Goal: Task Accomplishment & Management: Use online tool/utility

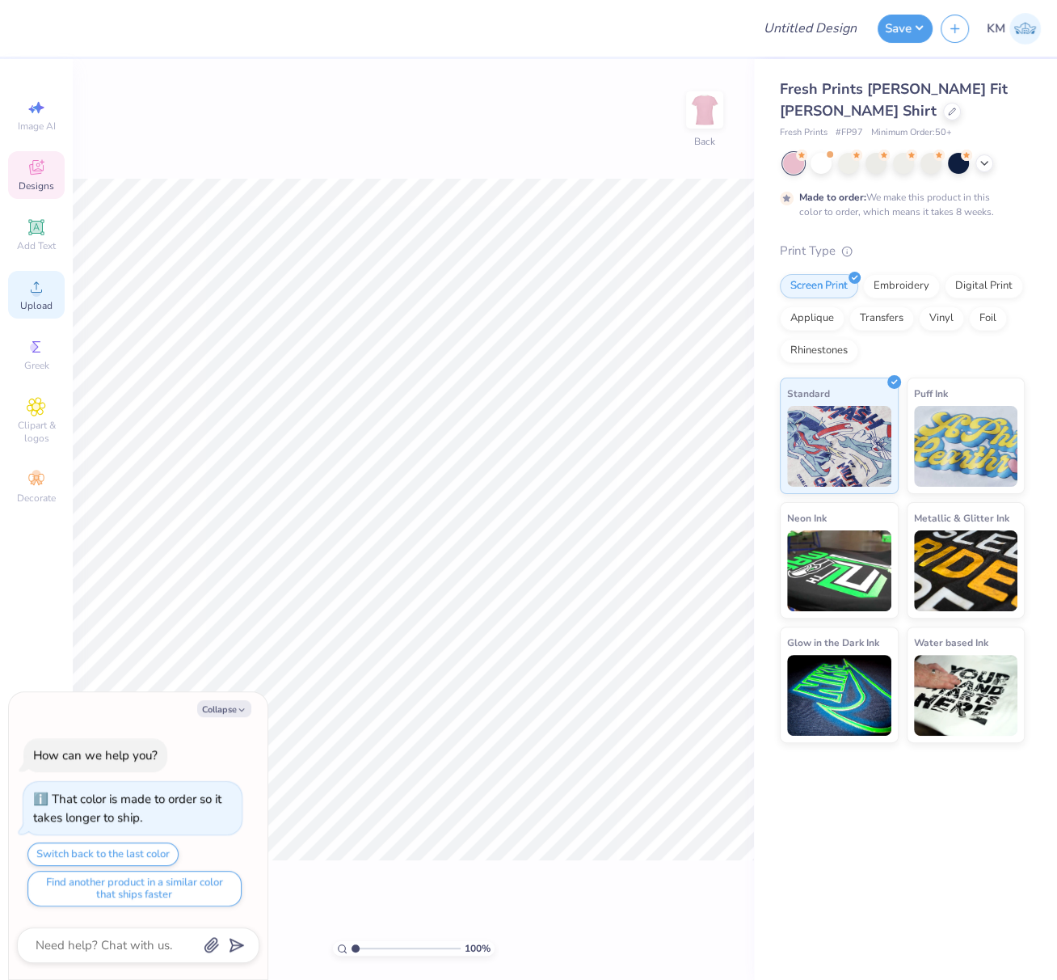
click at [19, 292] on div "Upload" at bounding box center [36, 295] width 57 height 48
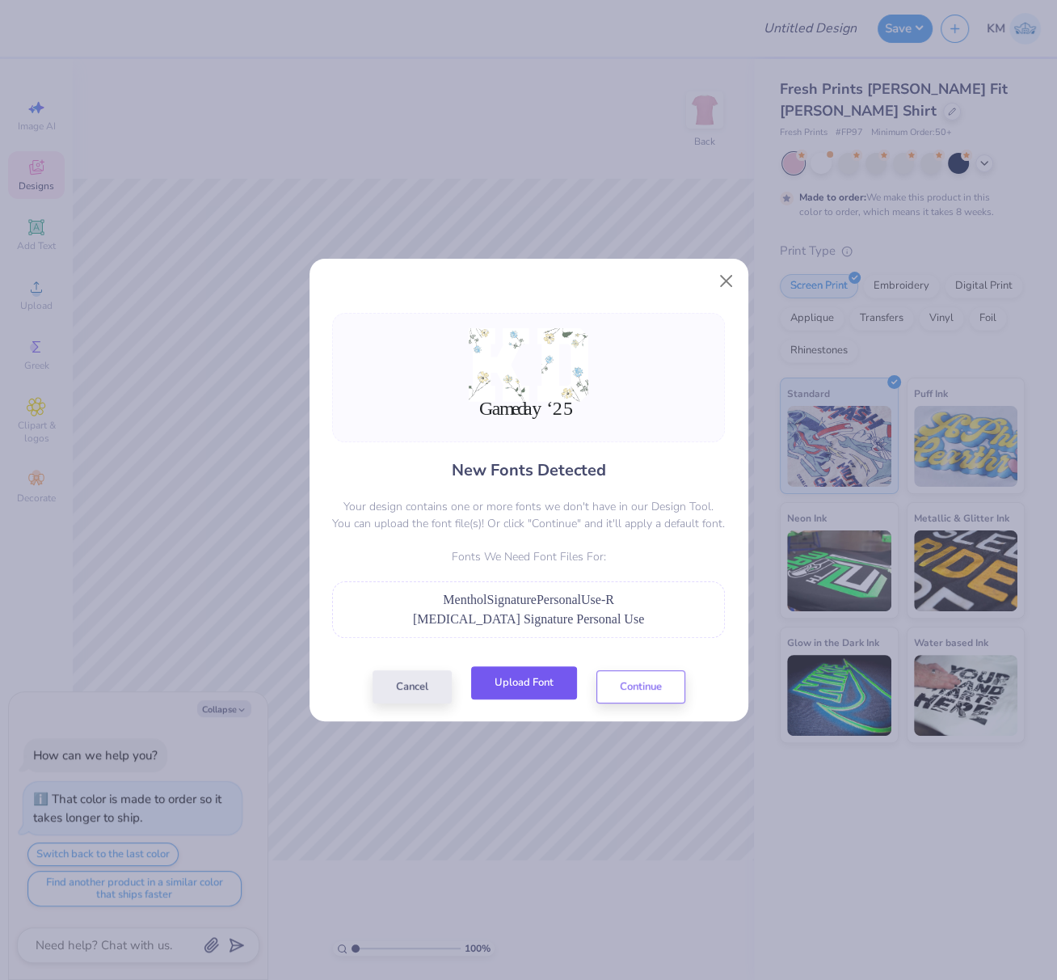
click at [520, 678] on button "Upload Font" at bounding box center [524, 682] width 106 height 33
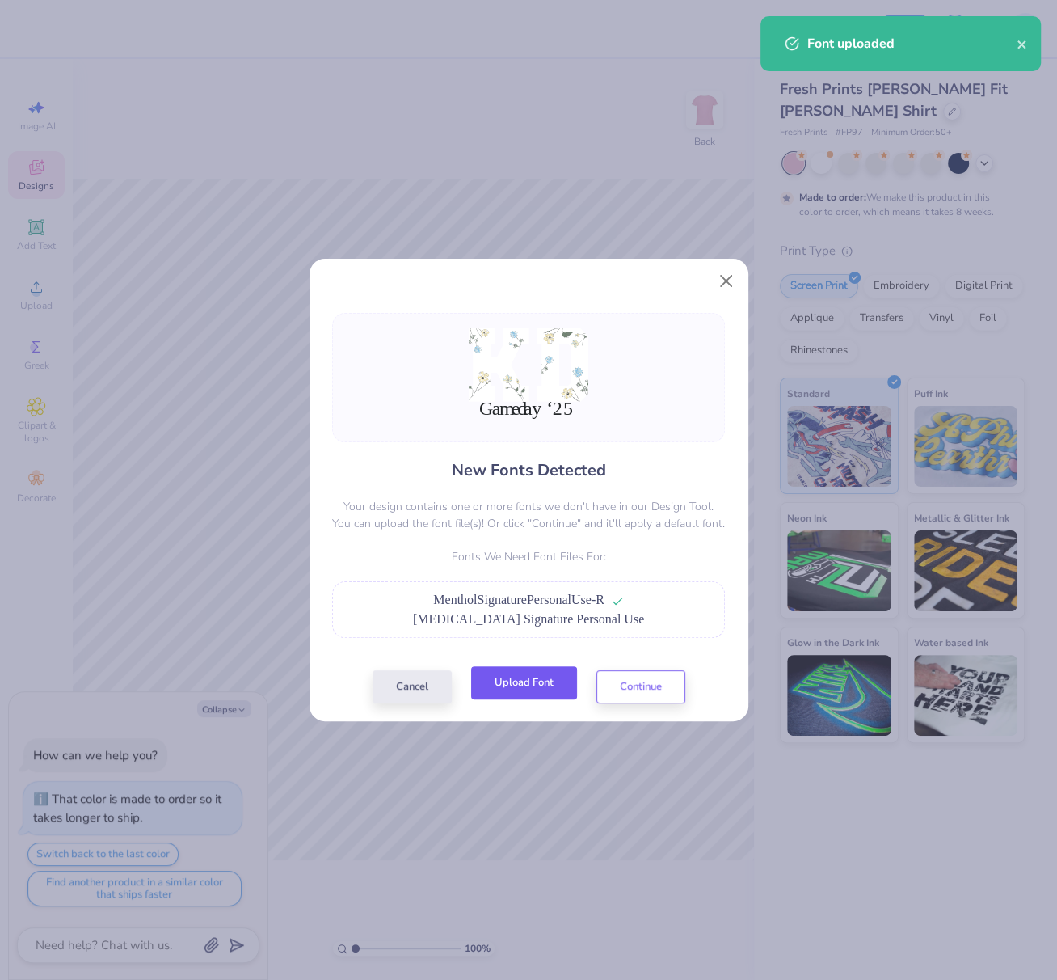
click at [529, 681] on button "Upload Font" at bounding box center [524, 682] width 106 height 33
click at [652, 681] on button "Continue" at bounding box center [640, 682] width 89 height 33
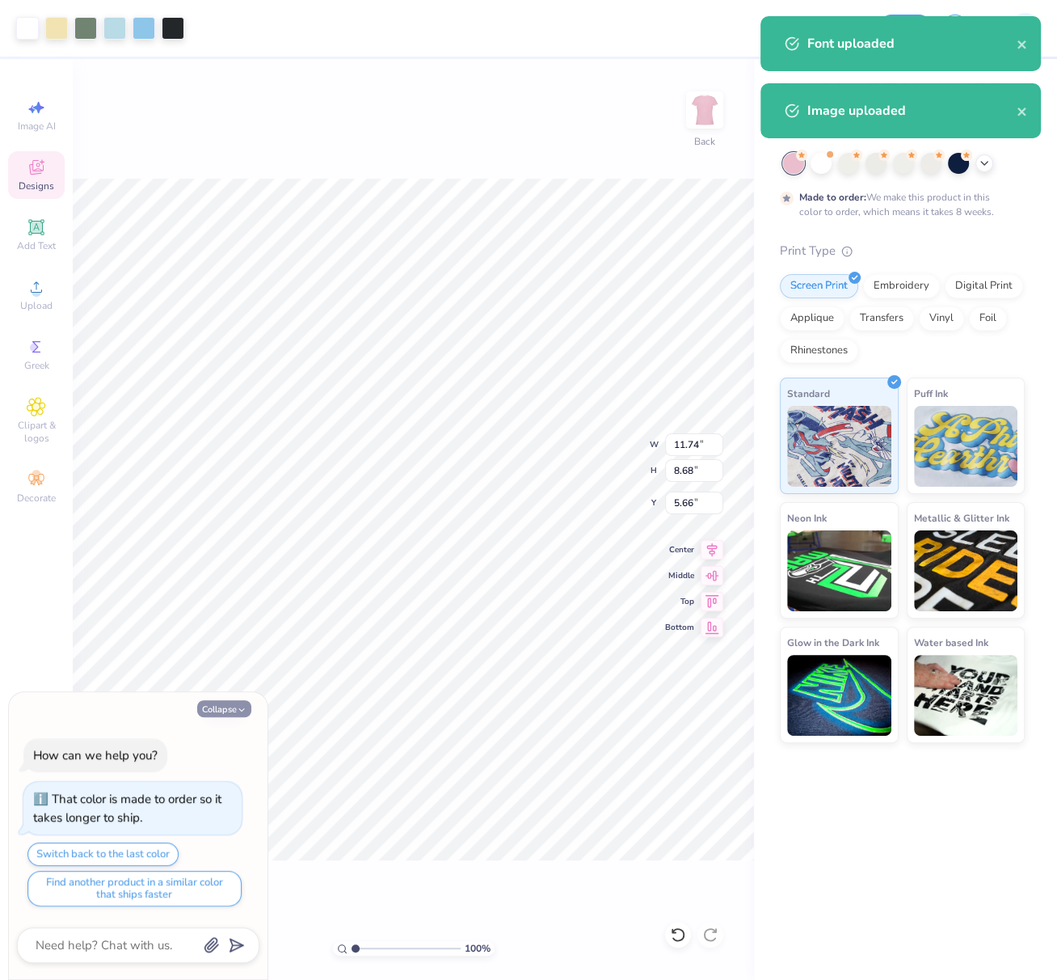
click at [218, 709] on button "Collapse" at bounding box center [224, 708] width 54 height 17
type textarea "x"
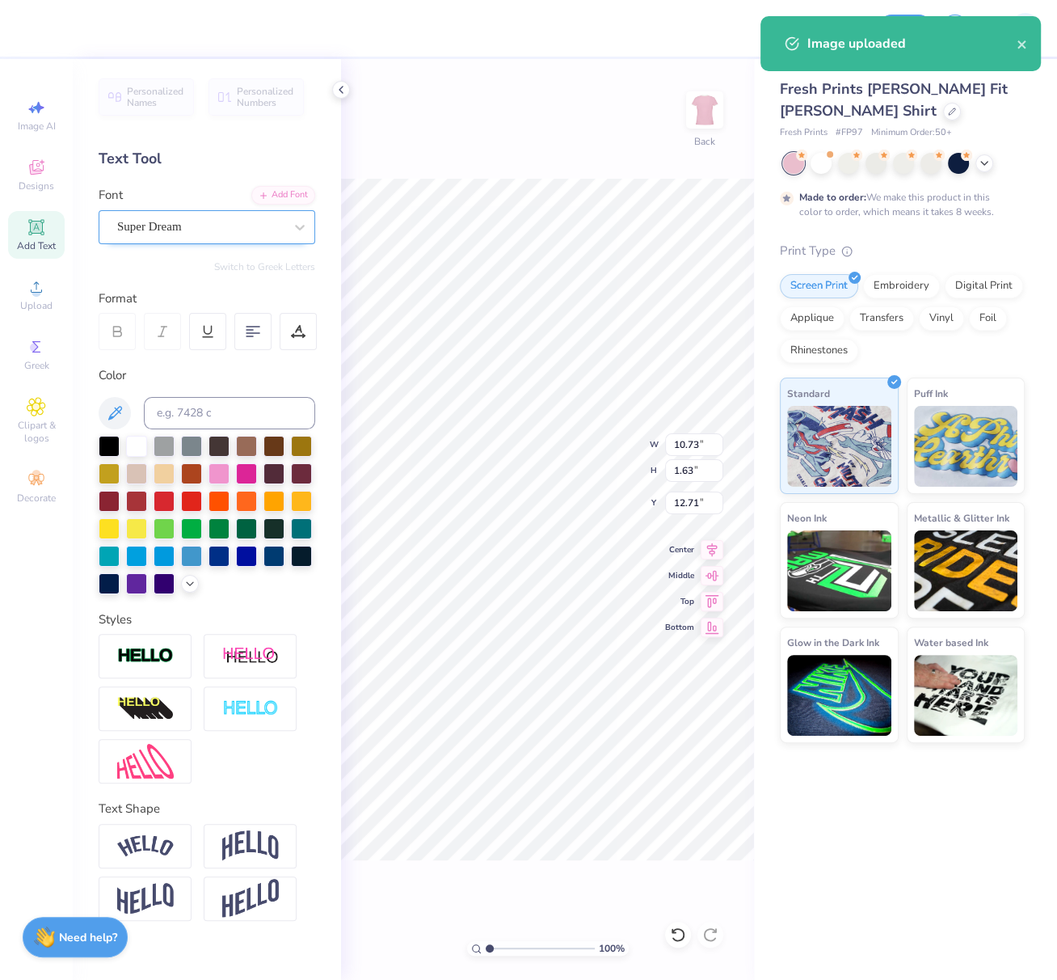
click at [174, 231] on div "Super Dream" at bounding box center [201, 226] width 170 height 25
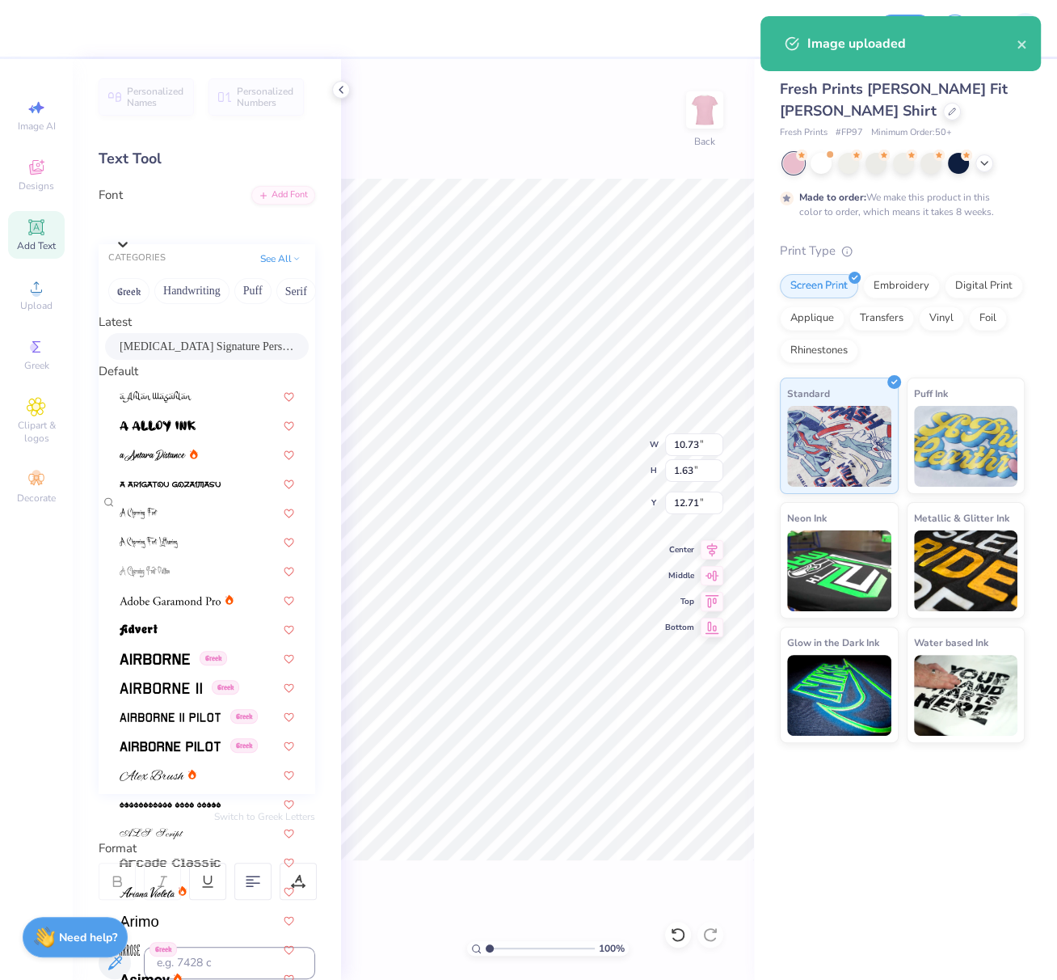
click at [188, 354] on span "Menthol Signature Personal Use" at bounding box center [207, 346] width 175 height 17
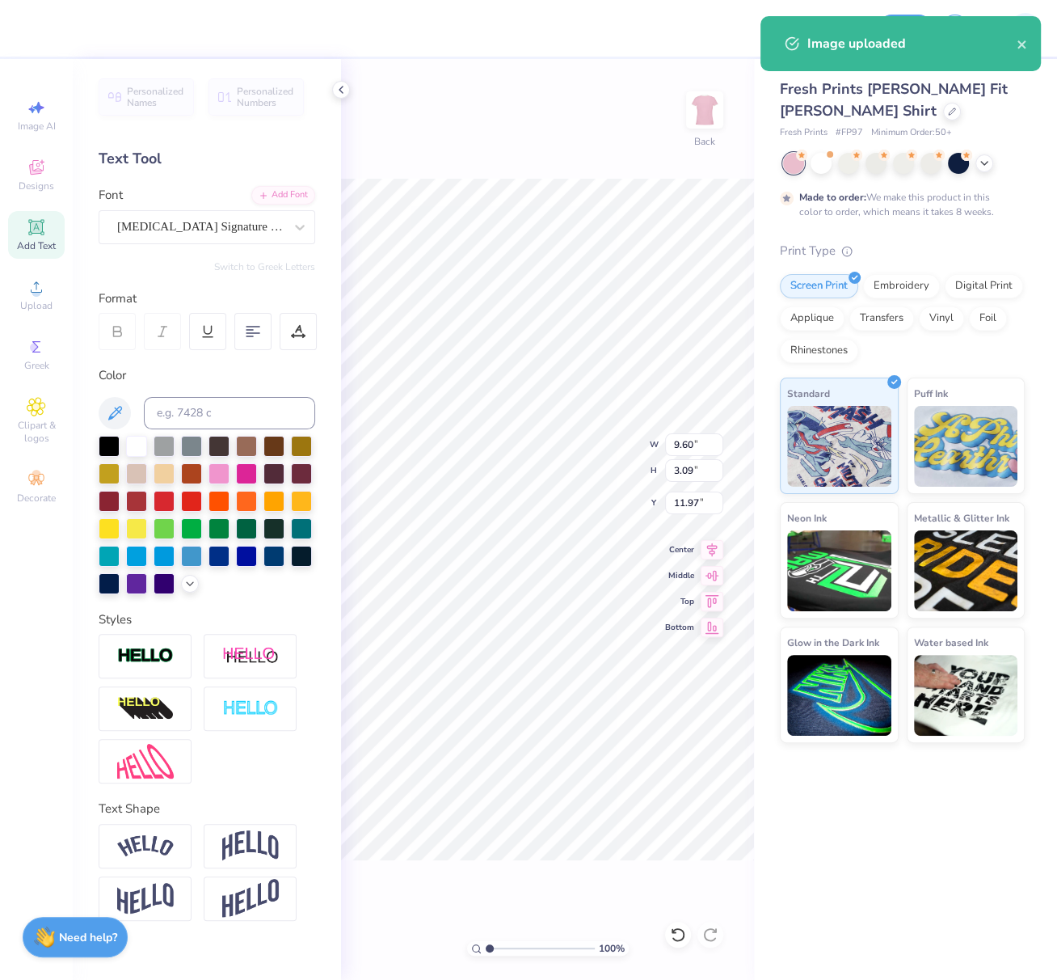
type input "9.60"
type input "3.09"
type input "11.97"
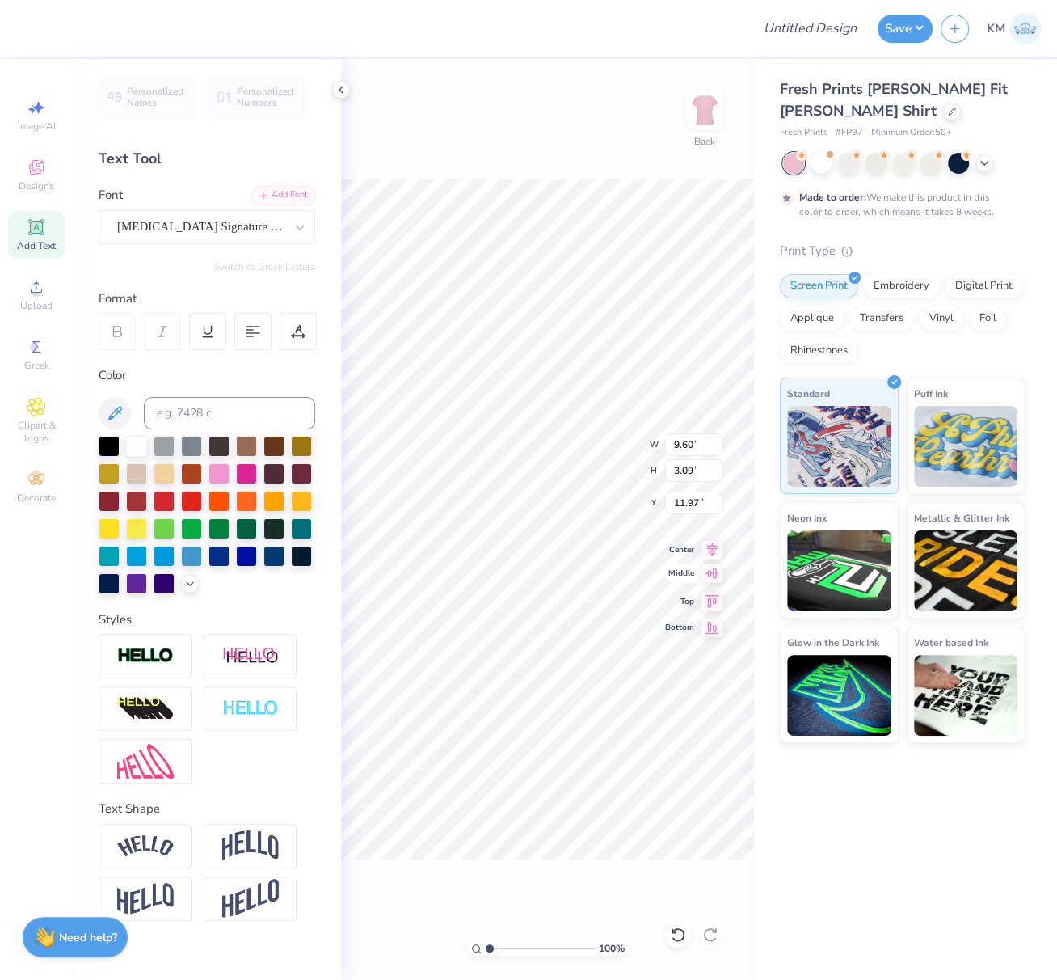
drag, startPoint x: 711, startPoint y: 545, endPoint x: 676, endPoint y: 577, distance: 47.5
click at [710, 543] on icon at bounding box center [712, 549] width 23 height 19
drag, startPoint x: 697, startPoint y: 449, endPoint x: 668, endPoint y: 448, distance: 28.3
click at [674, 442] on input "11.60" at bounding box center [694, 444] width 58 height 23
type input "10.00"
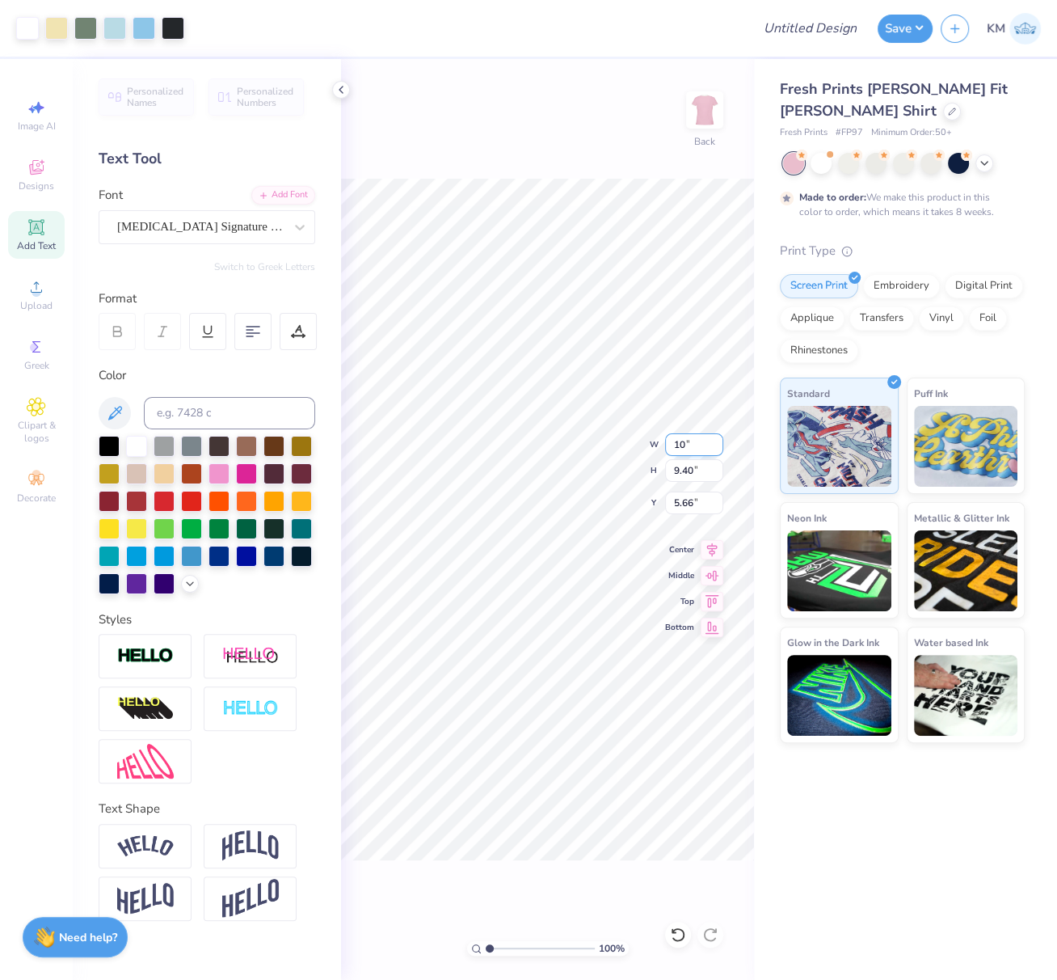
type input "8.10"
type input "6.31"
click at [655, 445] on div "100 % Back W 10.00 10.00 " H 8.10 8.10 " Y 6.31 6.31 " Center Middle Top Bottom" at bounding box center [547, 519] width 413 height 921
click at [659, 443] on div "100 % Back W 10.00 10.00 " H 8.10 8.10 " Y 6.31 6.31 " Center Middle Top Bottom" at bounding box center [547, 519] width 413 height 921
drag, startPoint x: 698, startPoint y: 446, endPoint x: 664, endPoint y: 451, distance: 33.5
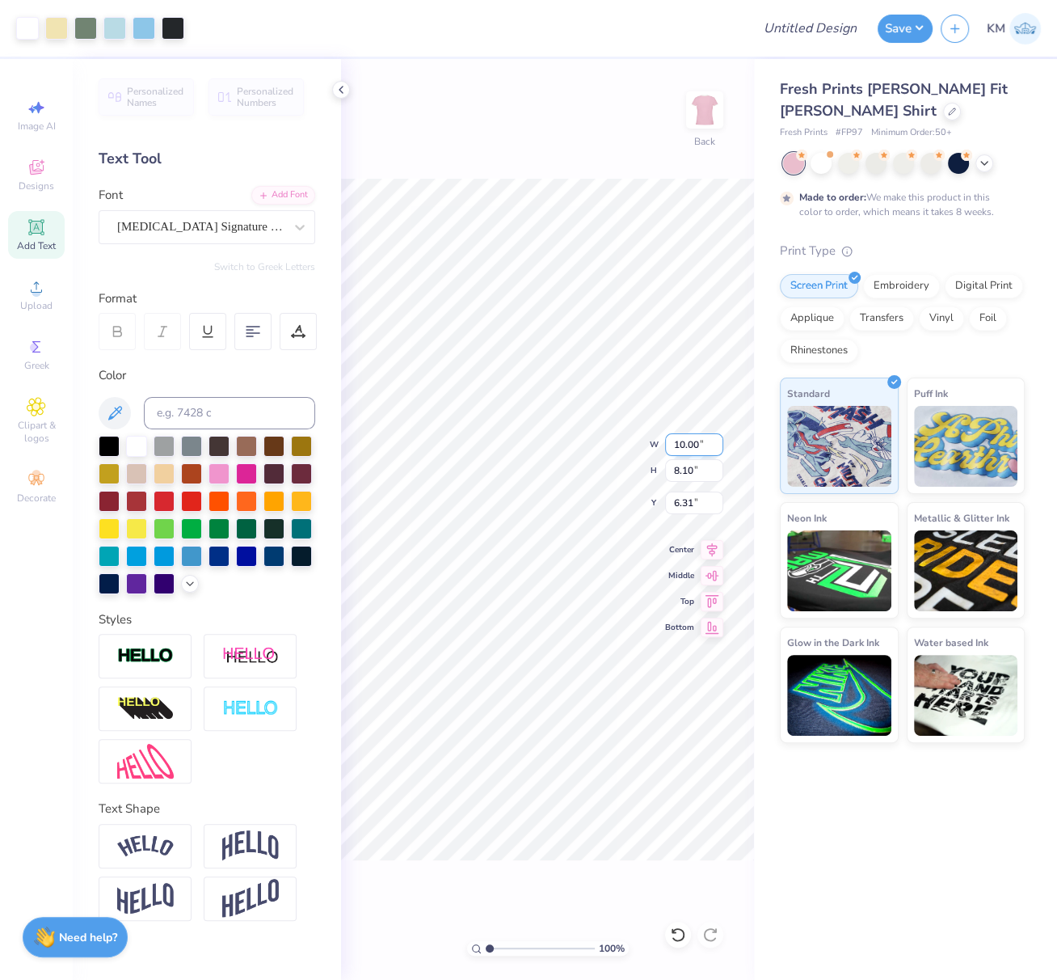
click at [668, 445] on input "10.00" at bounding box center [694, 444] width 58 height 23
type input "8.00"
type input "6.48"
drag, startPoint x: 689, startPoint y: 498, endPoint x: 668, endPoint y: 504, distance: 22.5
click at [669, 502] on input "7.12" at bounding box center [694, 502] width 58 height 23
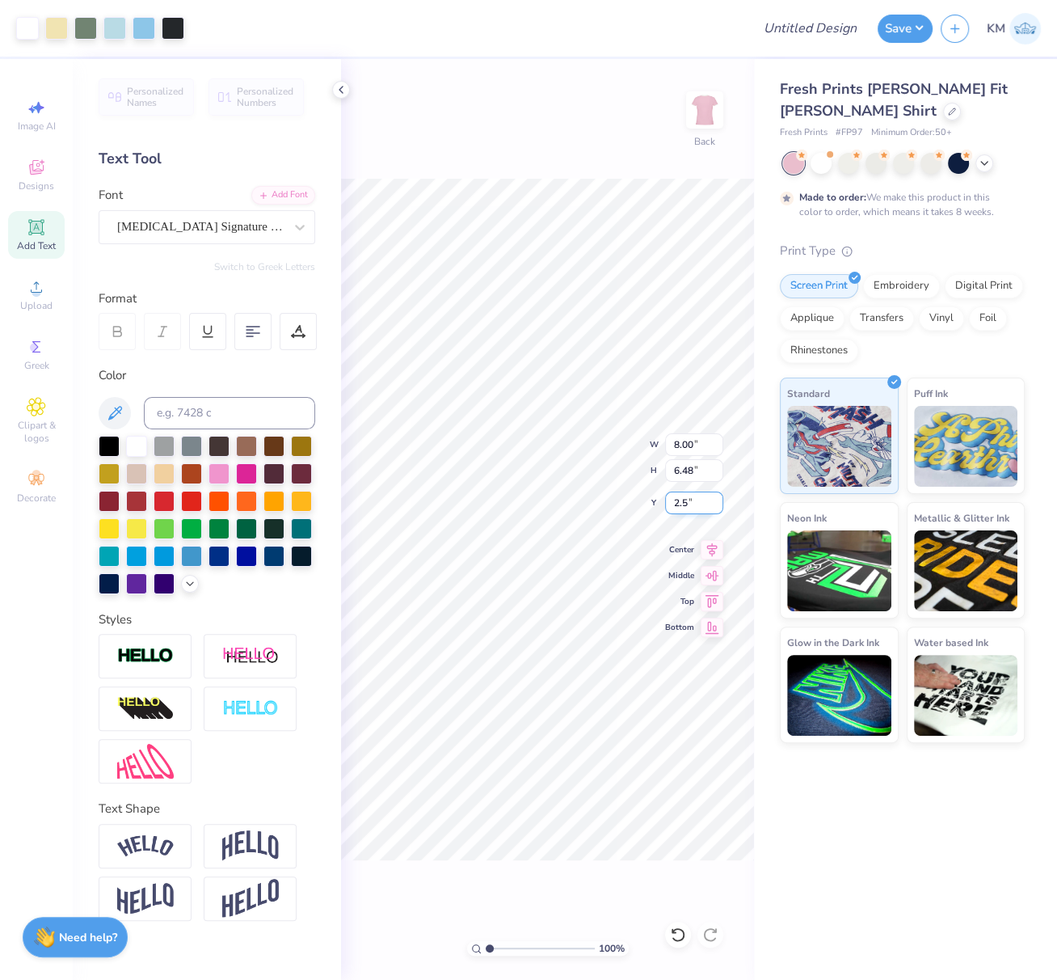
type input "2.50"
click at [715, 553] on icon at bounding box center [712, 549] width 23 height 19
drag, startPoint x: 711, startPoint y: 548, endPoint x: 689, endPoint y: 554, distance: 23.5
click at [711, 548] on icon at bounding box center [712, 548] width 11 height 14
drag, startPoint x: 709, startPoint y: 547, endPoint x: 680, endPoint y: 554, distance: 30.0
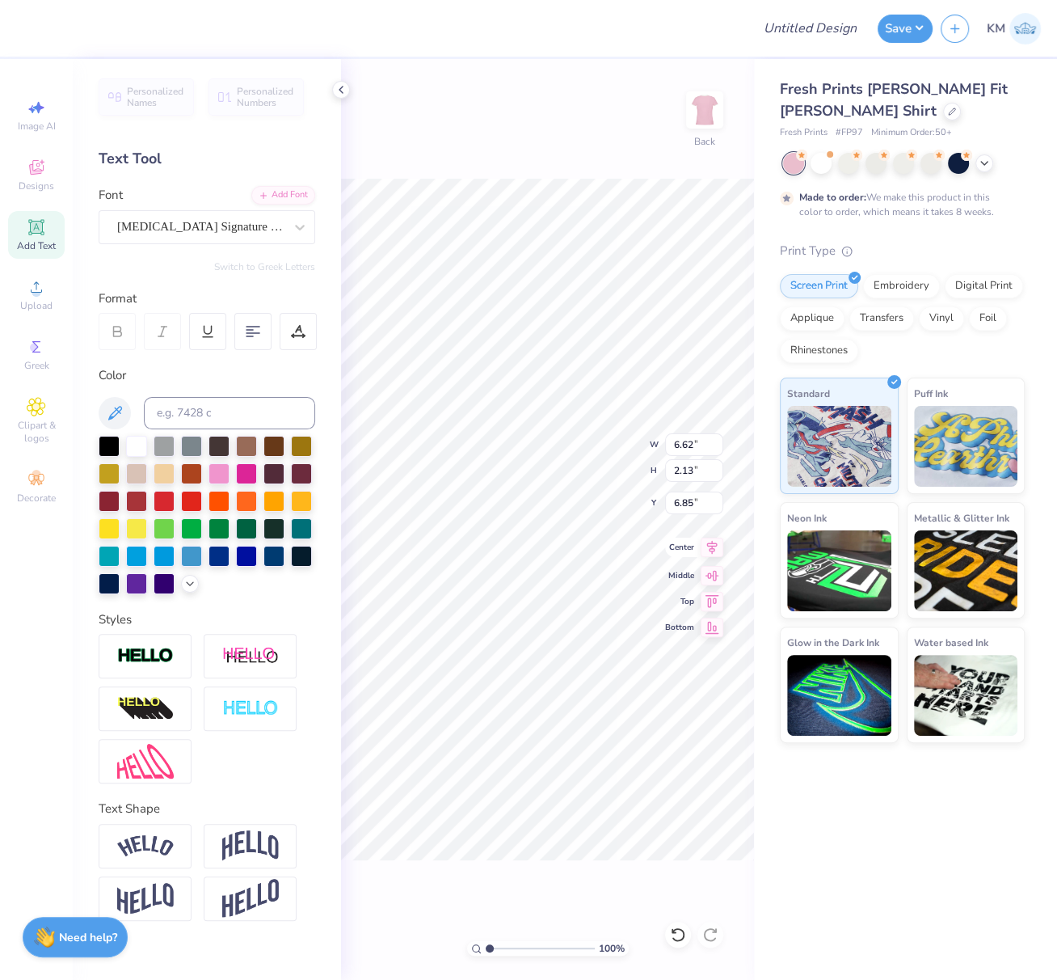
click at [709, 547] on icon at bounding box center [712, 546] width 23 height 19
click at [814, 25] on input "Design Title" at bounding box center [829, 28] width 79 height 32
paste input "FPS239785"
type input "FPS239785"
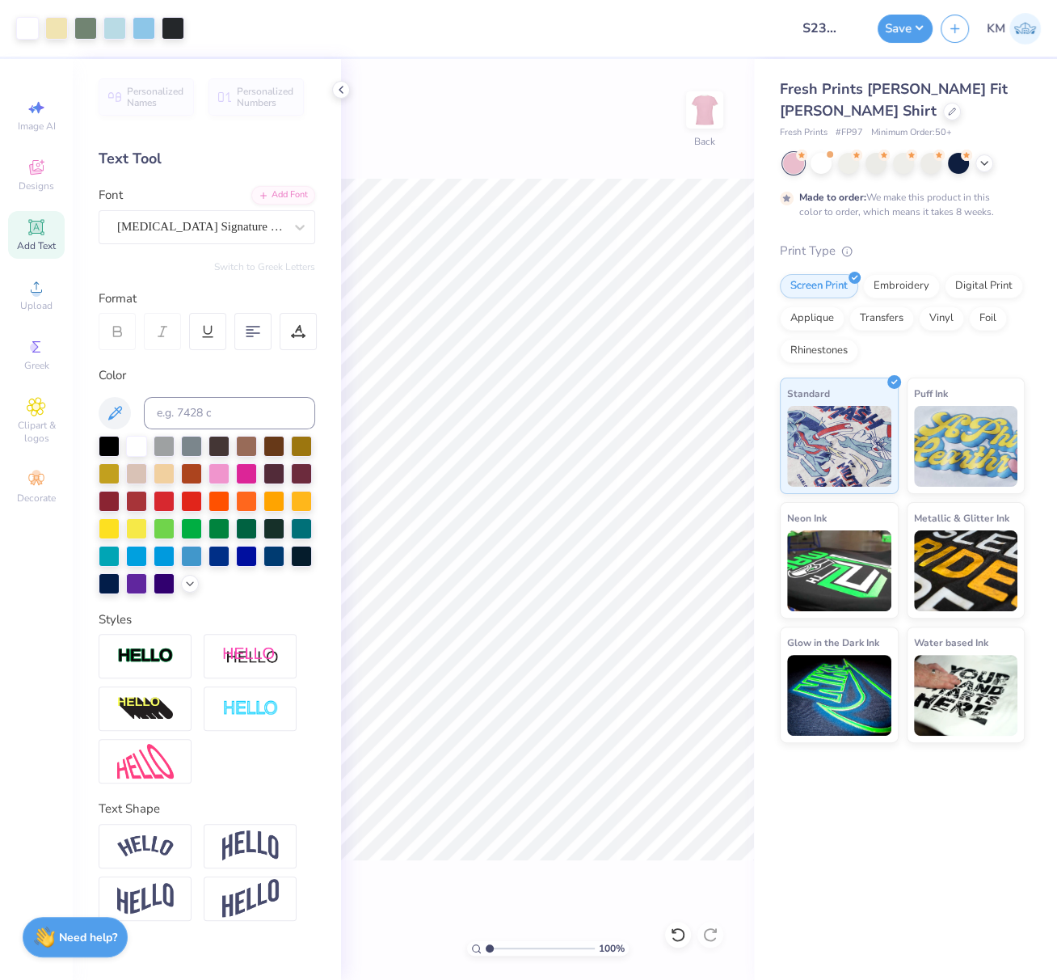
drag, startPoint x: 925, startPoint y: 32, endPoint x: 920, endPoint y: 42, distance: 11.6
click at [925, 32] on button "Save" at bounding box center [905, 29] width 55 height 28
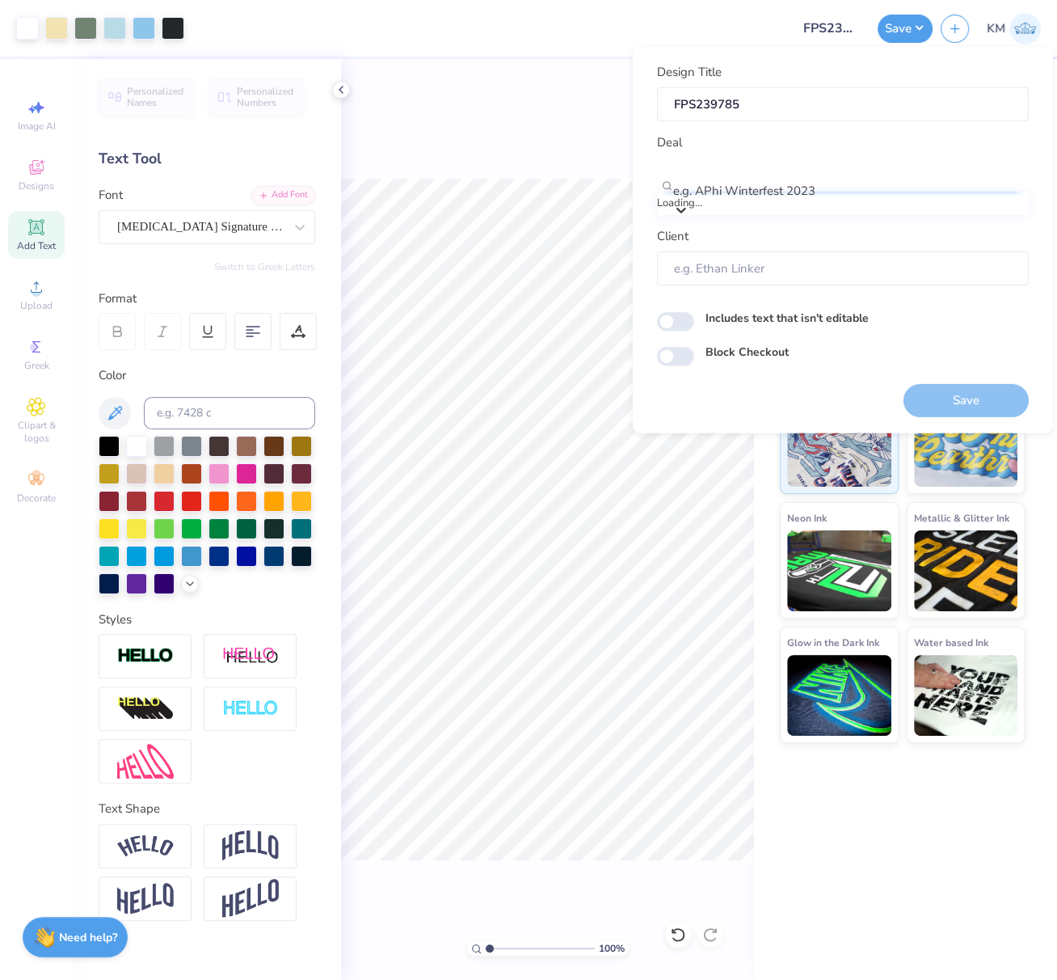
drag, startPoint x: 857, startPoint y: 175, endPoint x: 855, endPoint y: 183, distance: 8.2
click at [858, 176] on div at bounding box center [851, 169] width 352 height 22
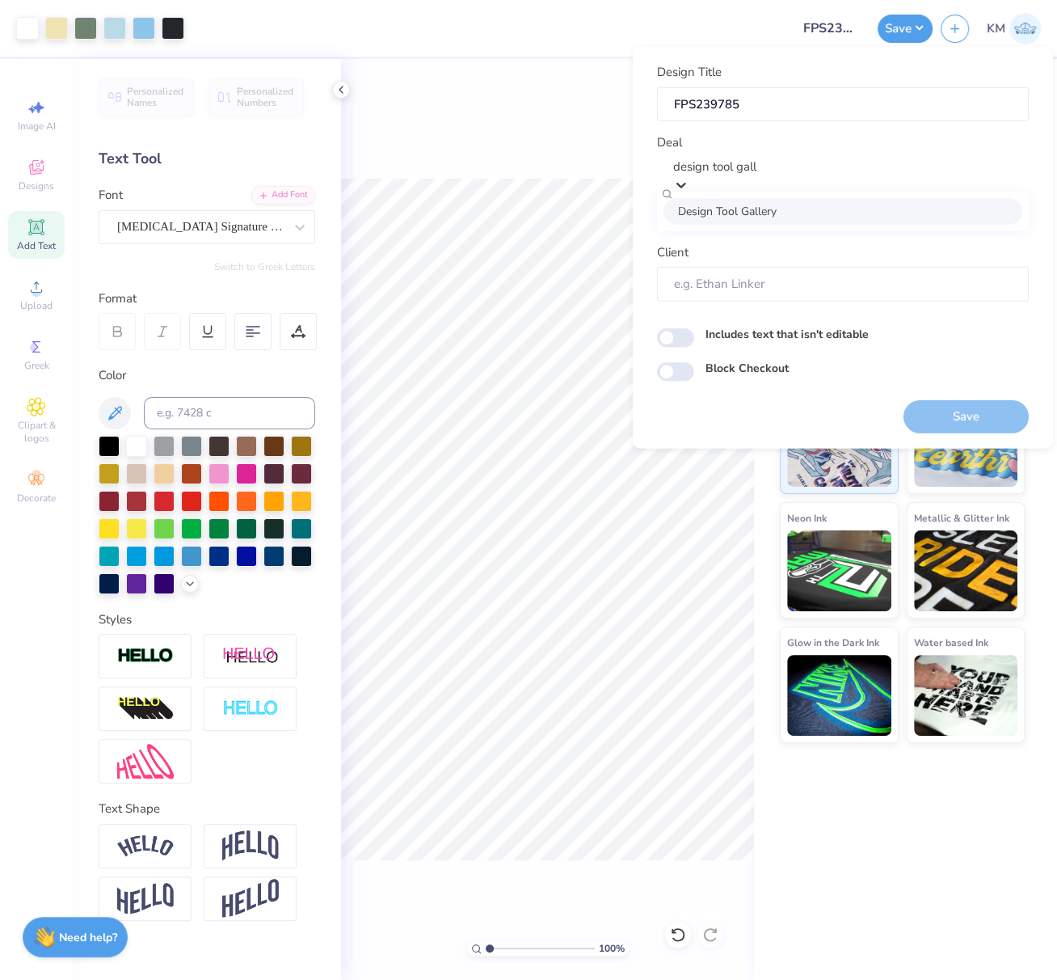
click at [790, 217] on div "Design Tool Gallery" at bounding box center [843, 210] width 359 height 27
type input "design tool gall"
type input "Design Tool Gallery User"
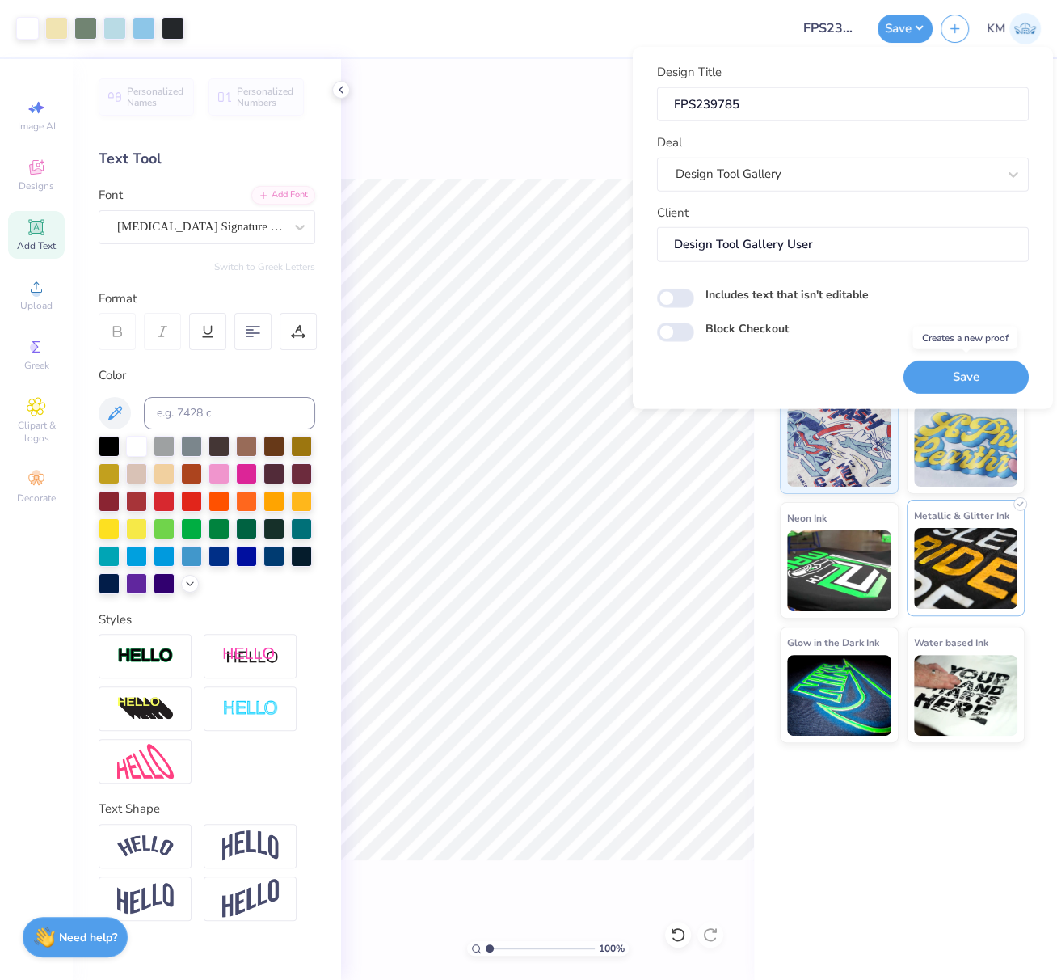
click at [991, 369] on button "Save" at bounding box center [966, 376] width 125 height 33
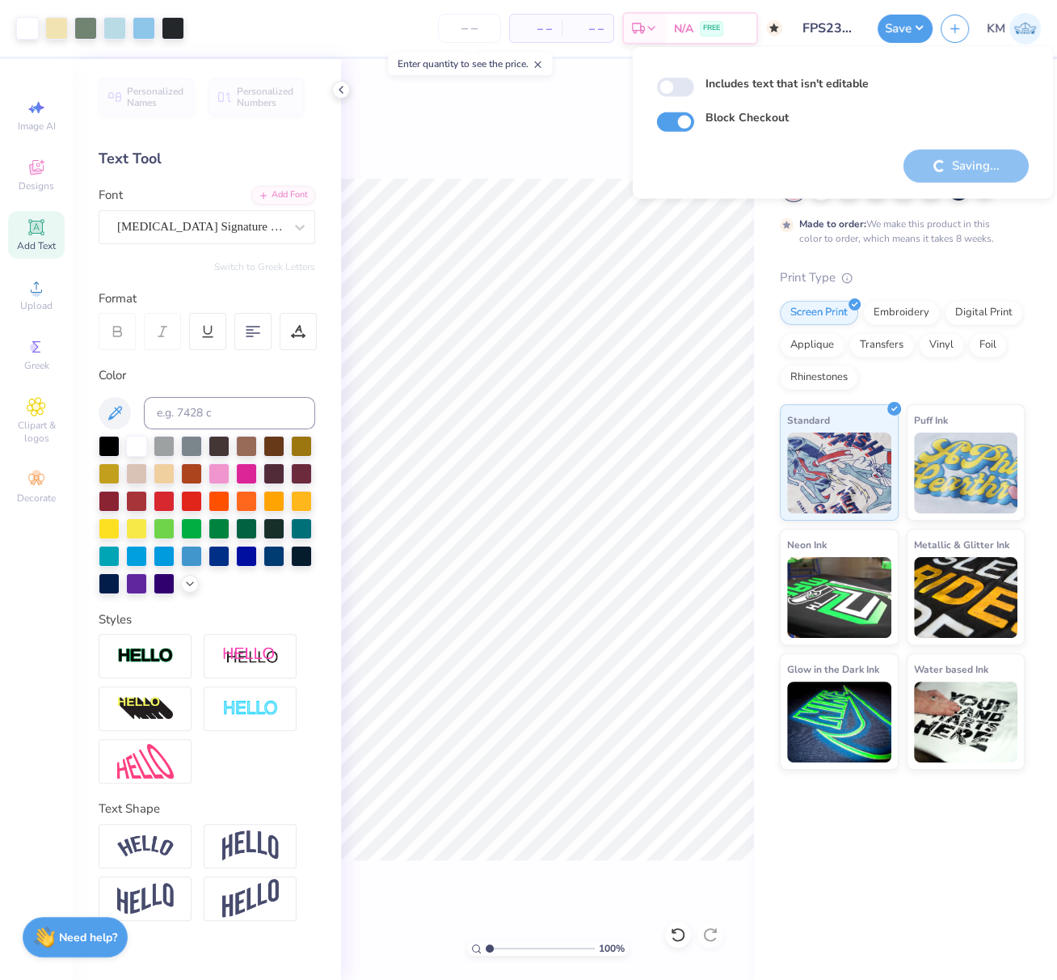
checkbox input "true"
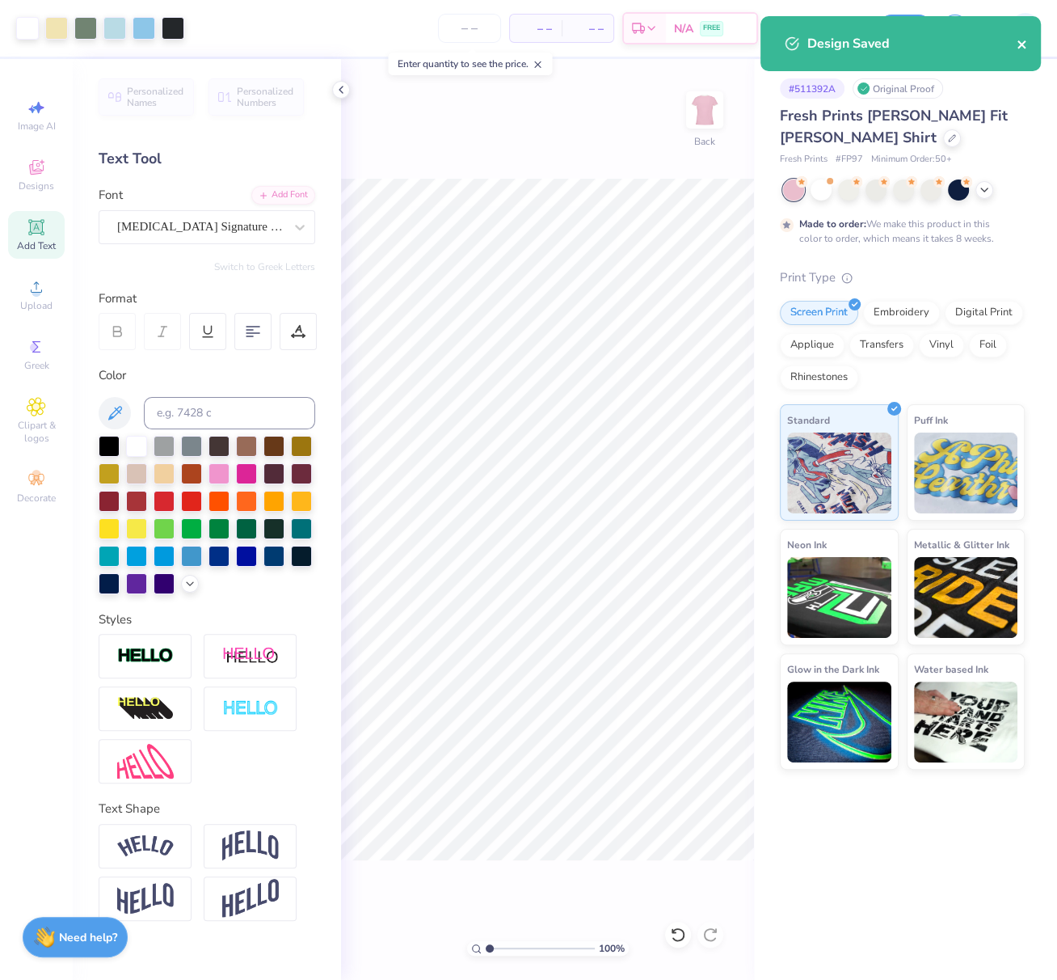
click at [1019, 48] on icon "close" at bounding box center [1022, 44] width 11 height 13
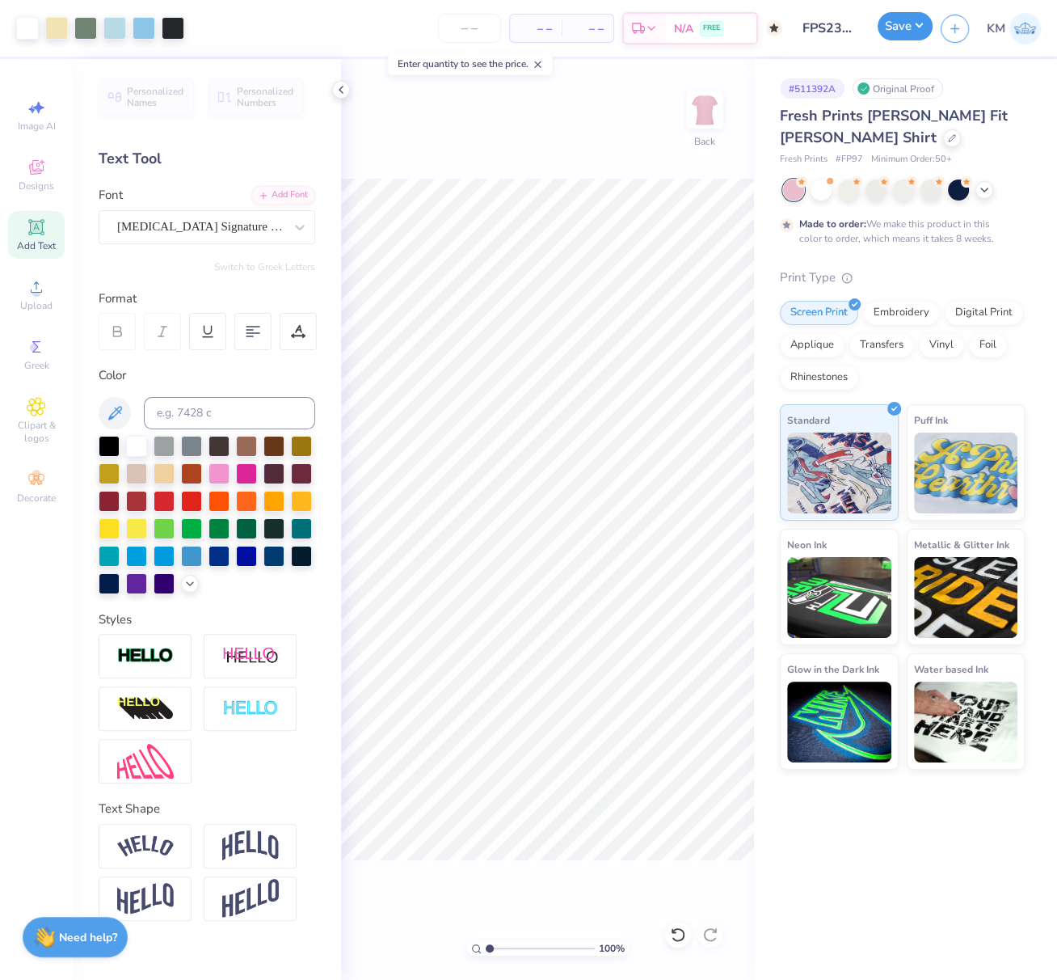
click at [912, 31] on button "Save" at bounding box center [905, 26] width 55 height 28
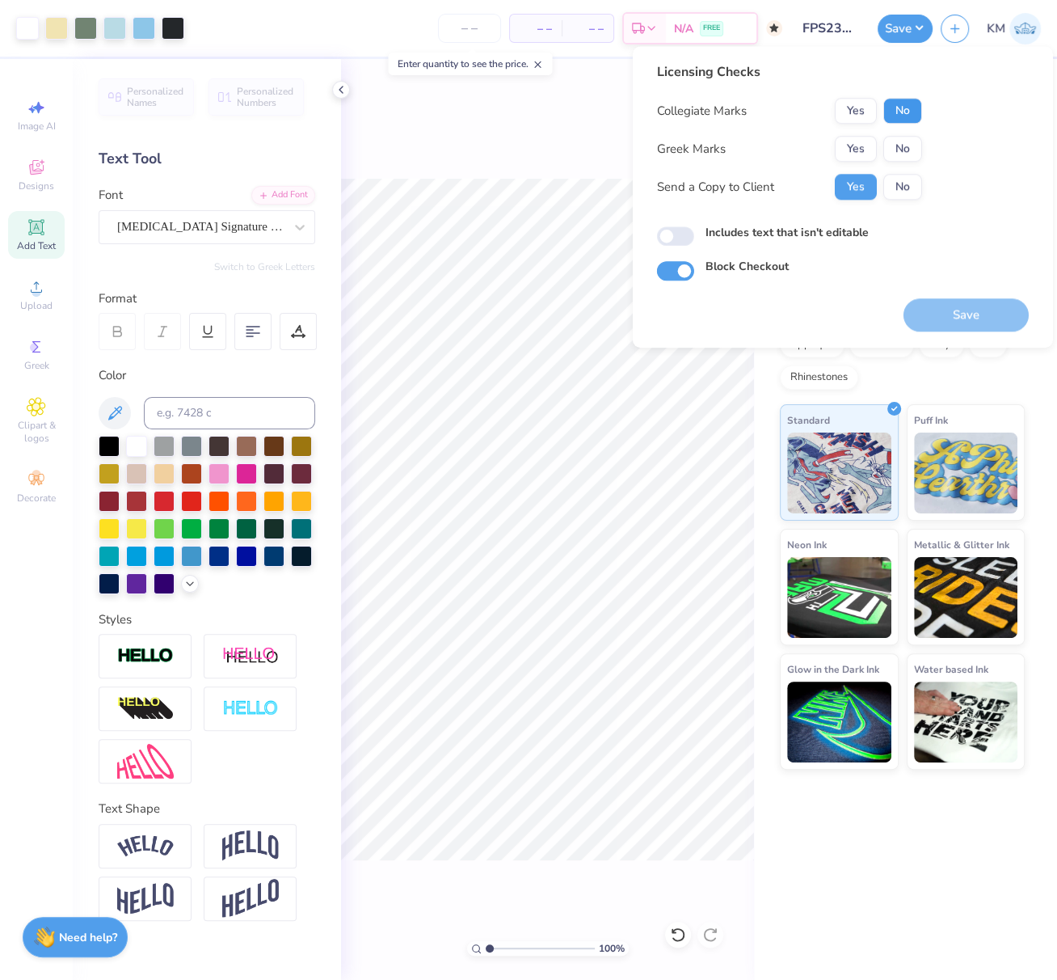
click at [899, 109] on button "No" at bounding box center [902, 111] width 39 height 26
click at [858, 139] on button "Yes" at bounding box center [856, 149] width 42 height 26
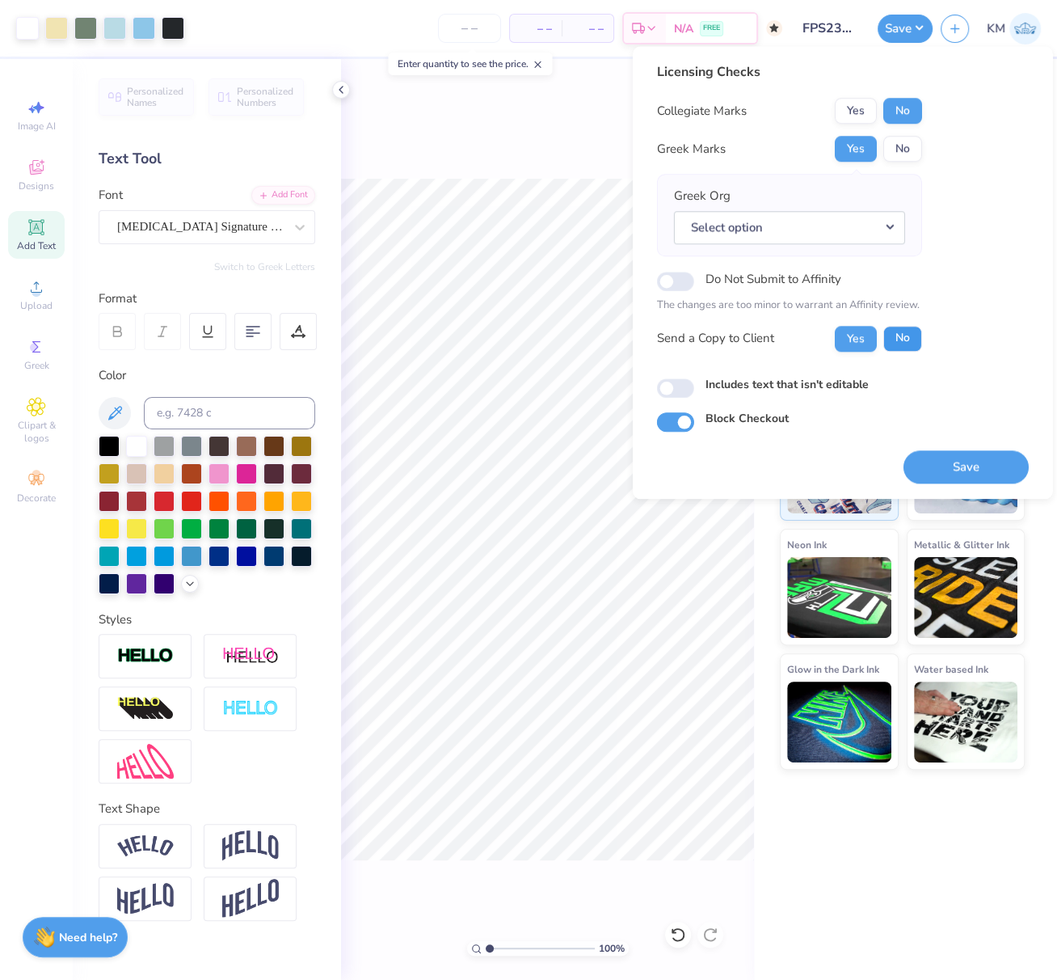
click at [910, 335] on button "No" at bounding box center [902, 339] width 39 height 26
click at [883, 238] on button "Select option" at bounding box center [789, 227] width 231 height 33
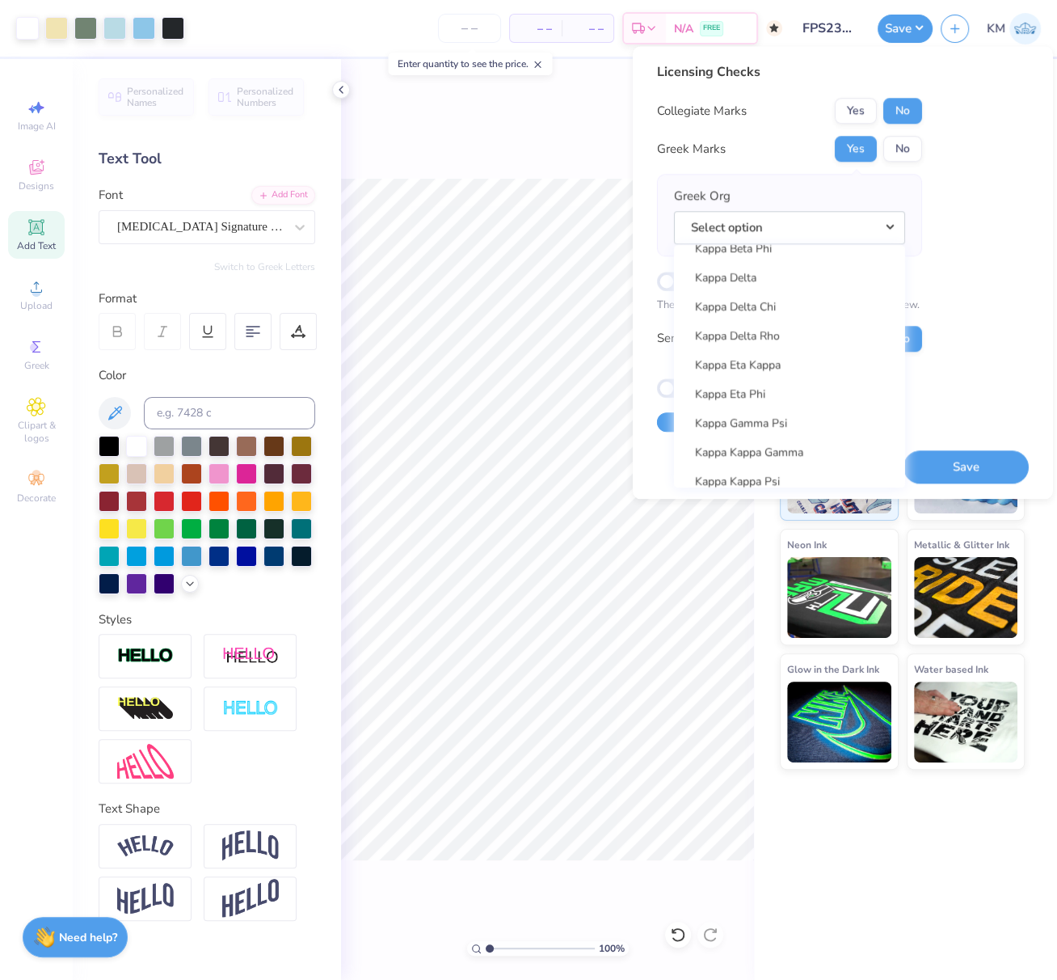
scroll to position [5889, 0]
click at [748, 248] on link "Kappa Delta" at bounding box center [790, 252] width 218 height 27
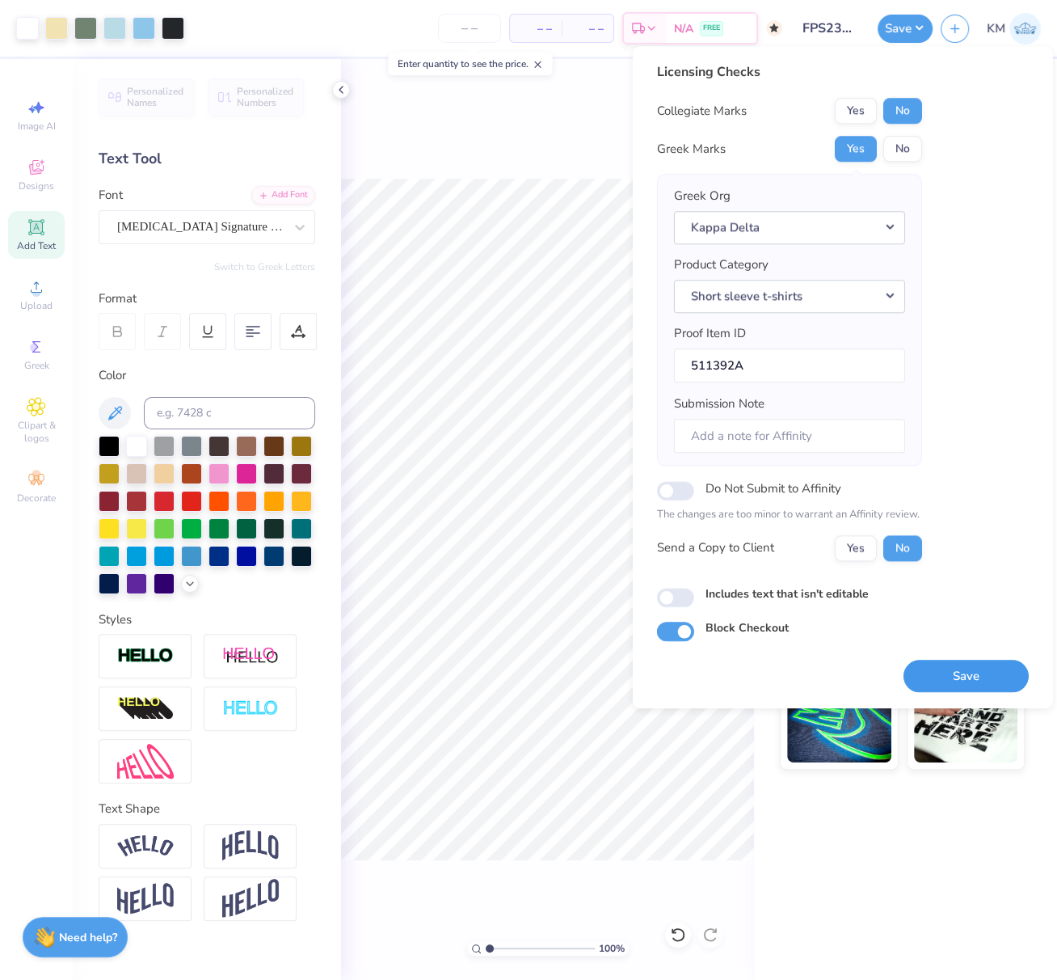
click at [976, 676] on button "Save" at bounding box center [966, 676] width 125 height 33
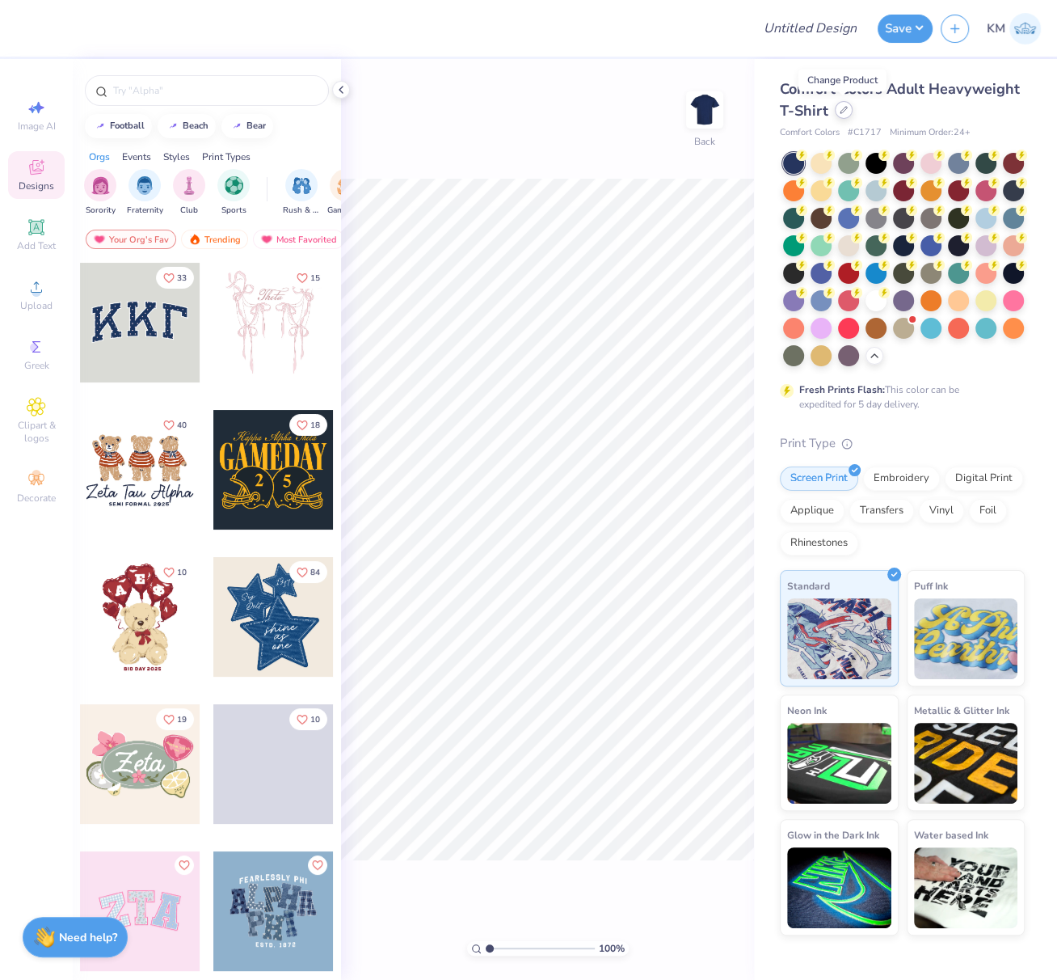
click at [845, 109] on icon at bounding box center [844, 110] width 8 height 8
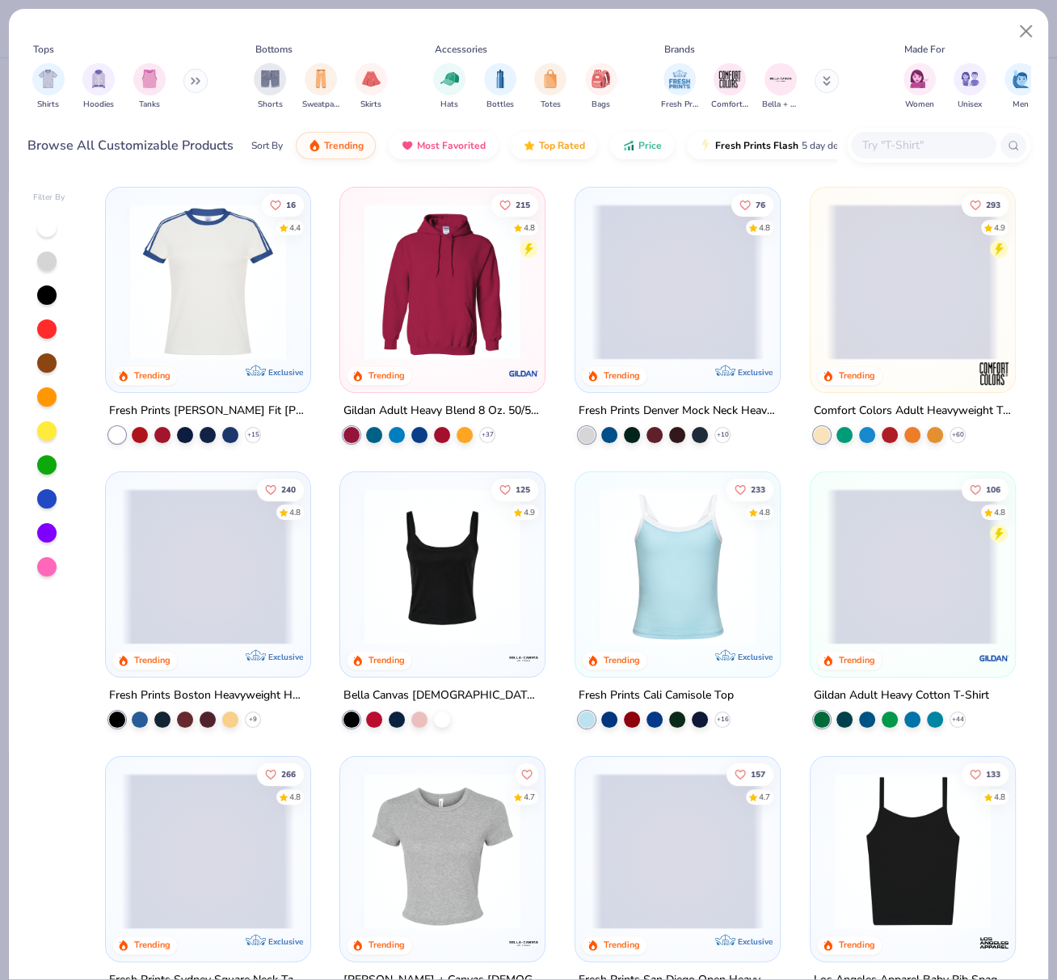
click at [892, 296] on span at bounding box center [913, 282] width 172 height 156
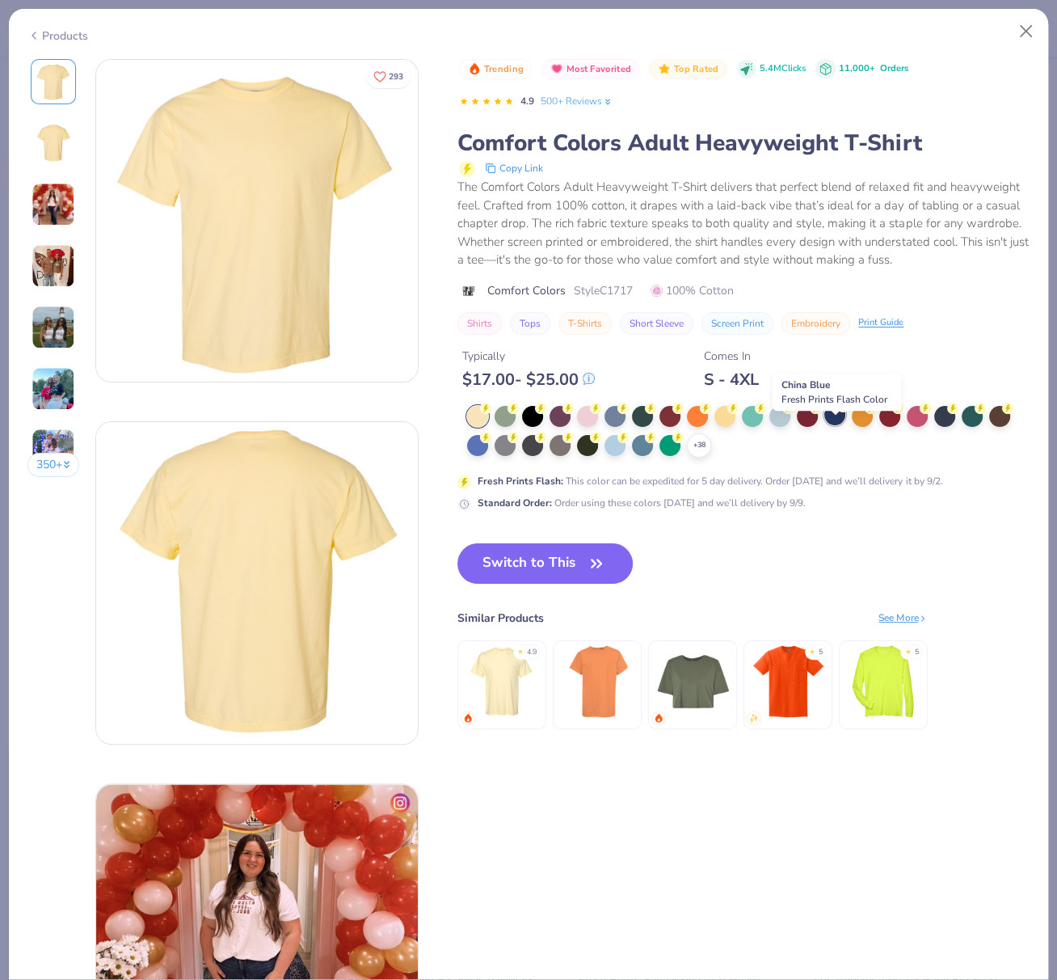
click at [835, 425] on div at bounding box center [834, 414] width 21 height 21
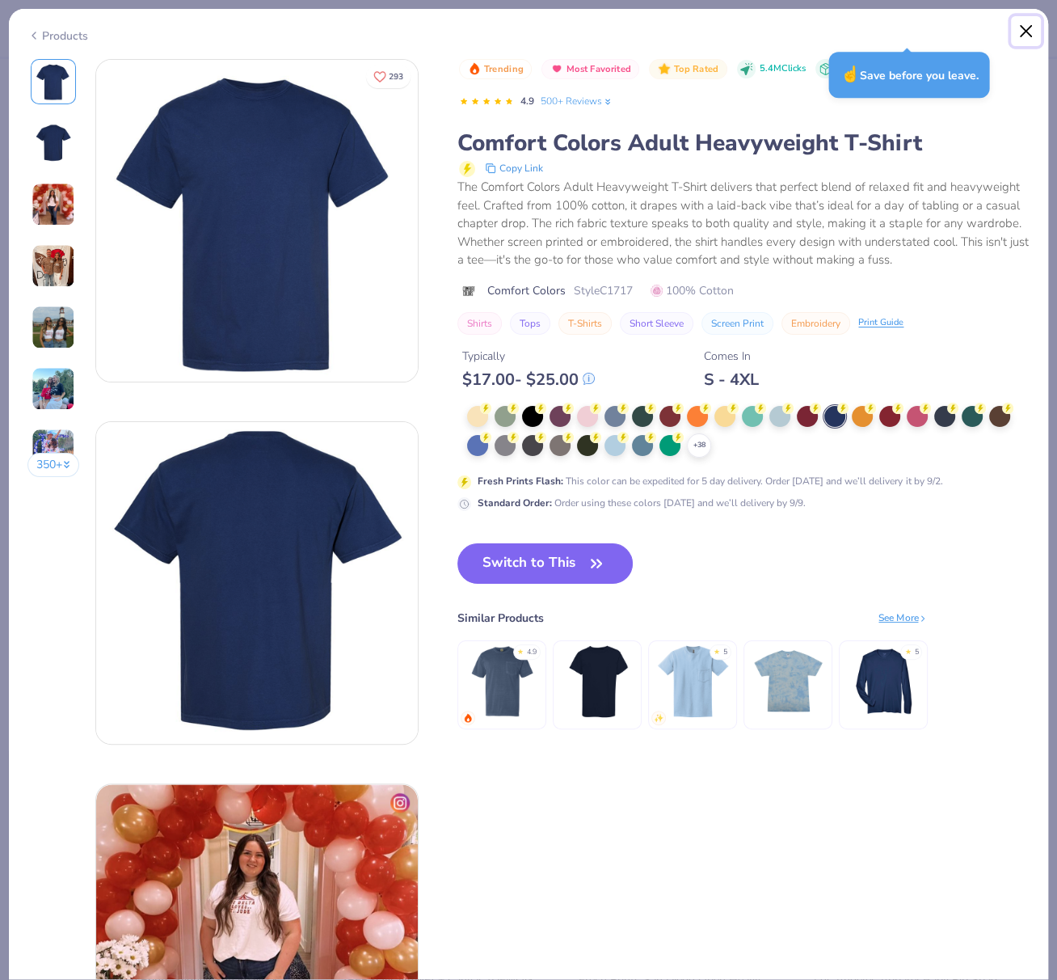
click at [1026, 27] on button "Close" at bounding box center [1026, 31] width 31 height 31
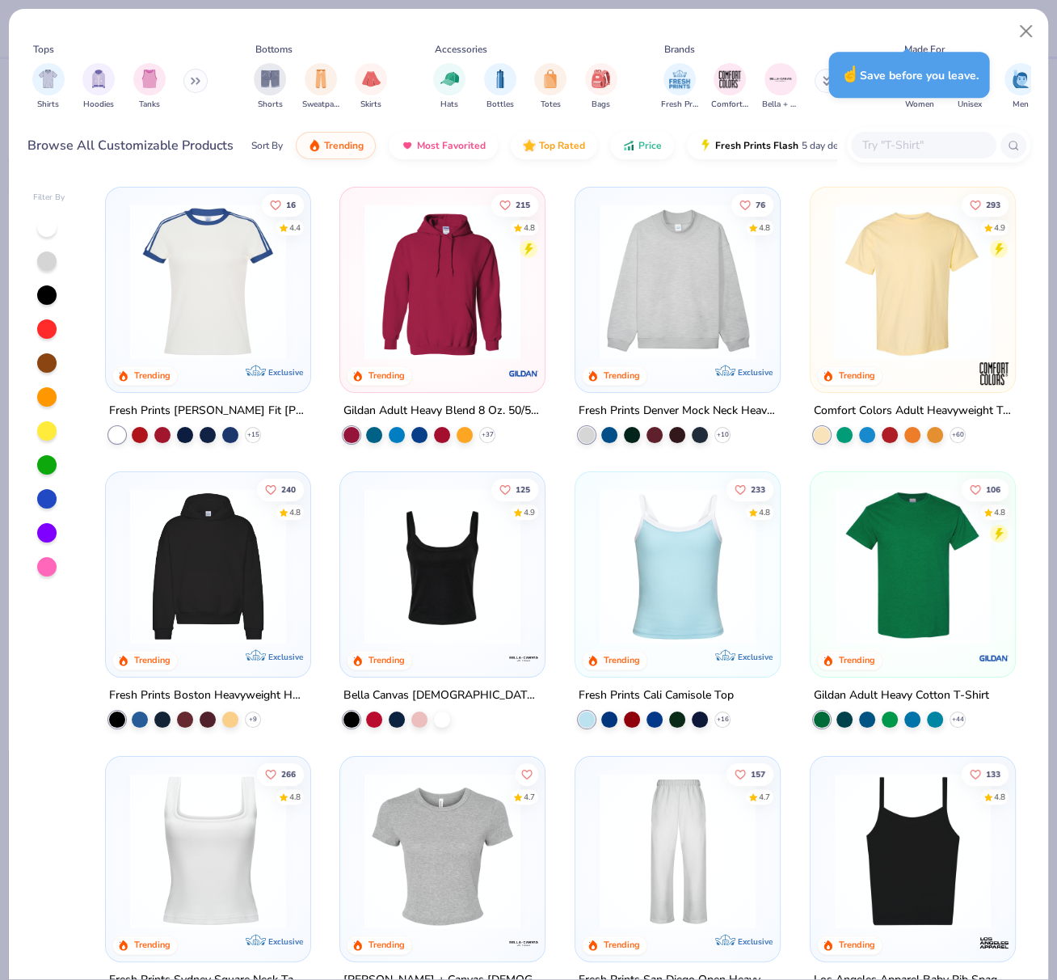
click at [899, 277] on img at bounding box center [913, 282] width 172 height 156
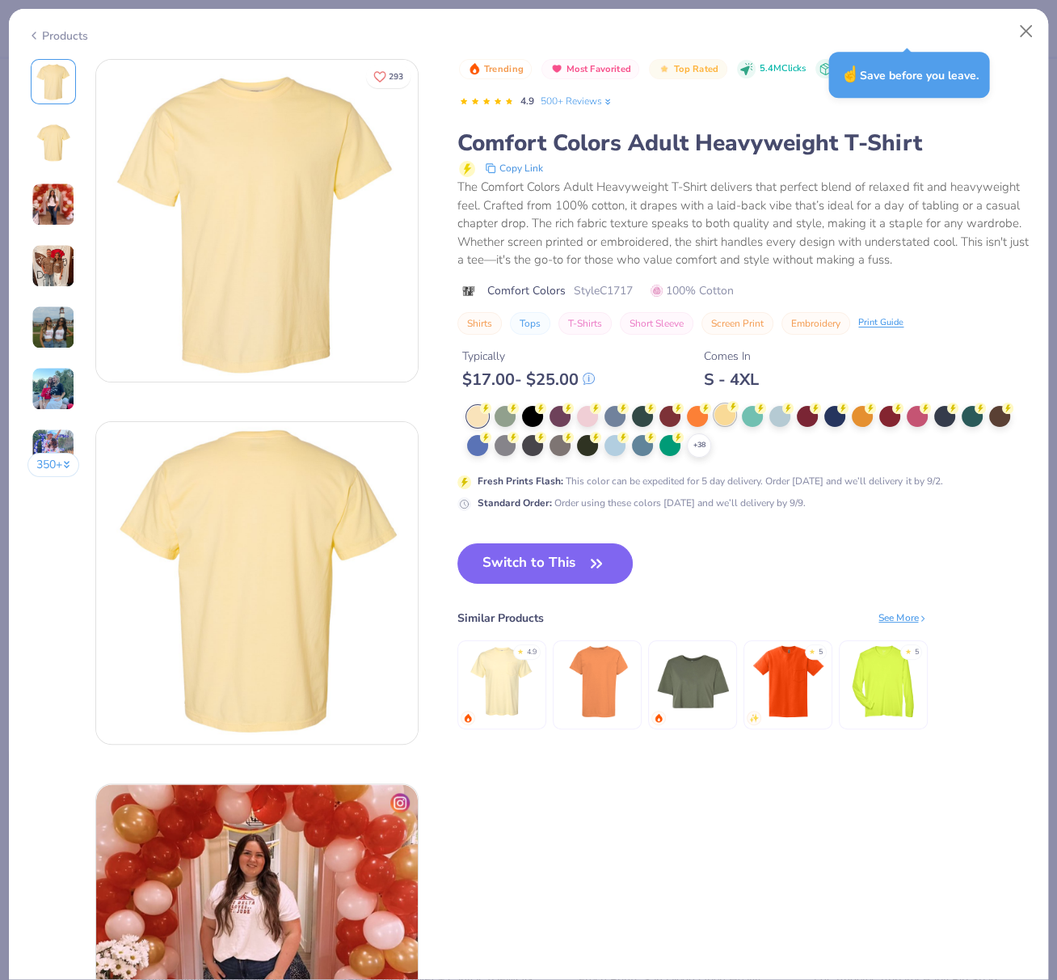
drag, startPoint x: 835, startPoint y: 433, endPoint x: 720, endPoint y: 440, distance: 115.0
click at [835, 427] on div at bounding box center [834, 416] width 21 height 21
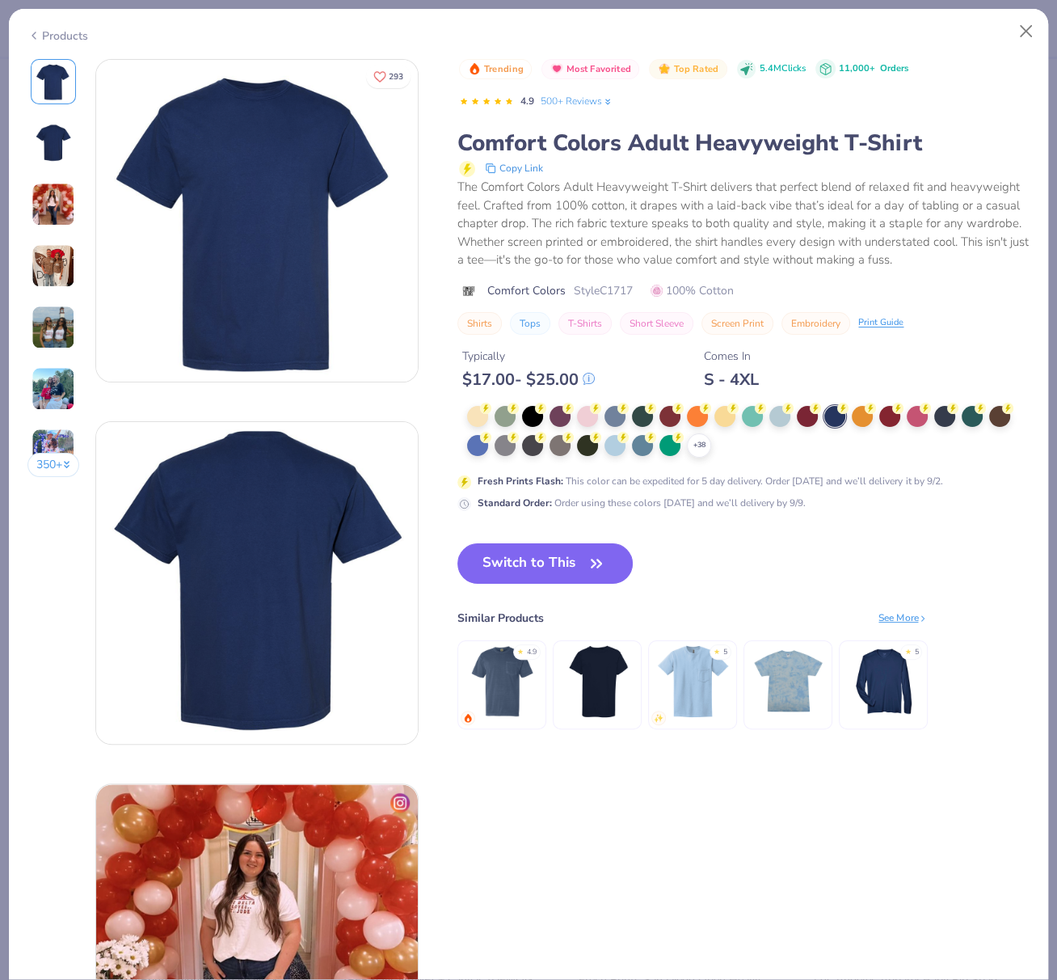
click at [529, 580] on button "Switch to This" at bounding box center [544, 563] width 175 height 40
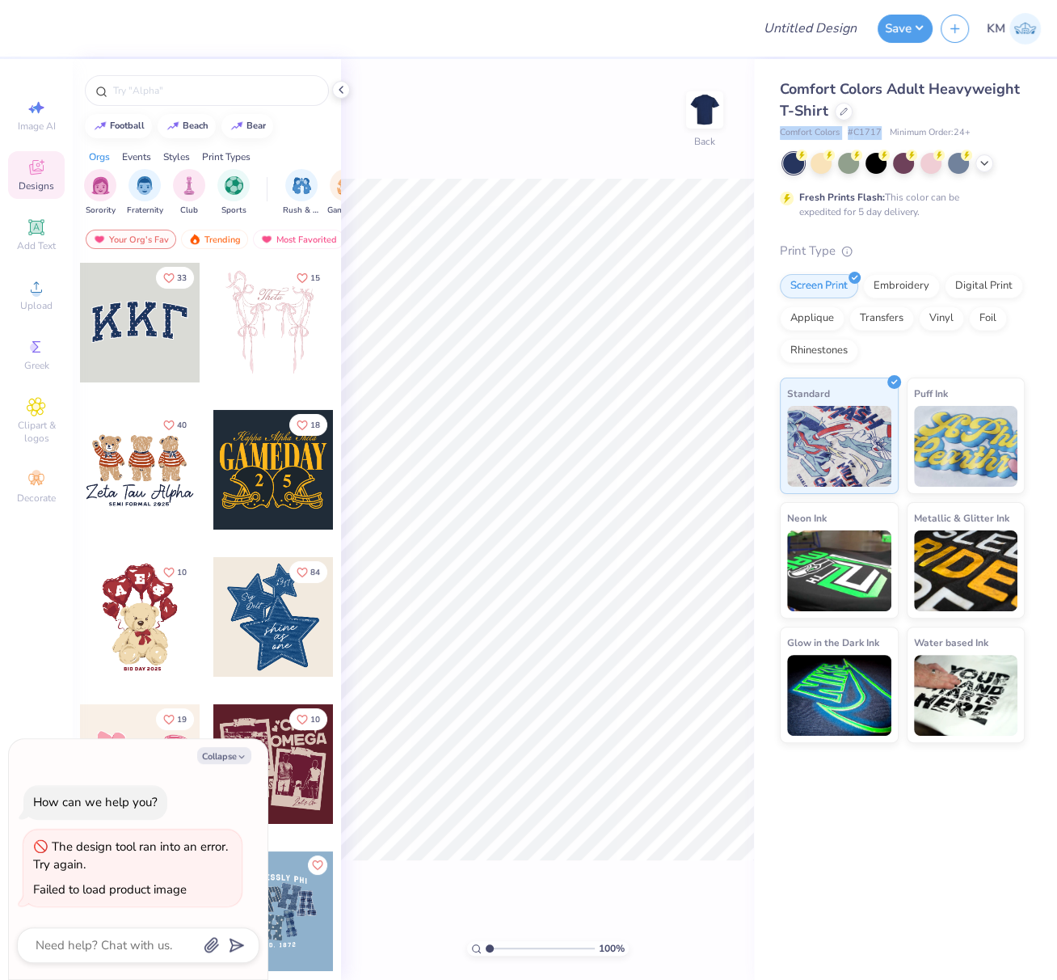
drag, startPoint x: 781, startPoint y: 134, endPoint x: 883, endPoint y: 133, distance: 102.7
click at [885, 134] on div "Comfort Colors # C1717 Minimum Order: 24 +" at bounding box center [902, 133] width 245 height 14
copy div "Comfort Colors # C1717"
click at [792, 163] on div at bounding box center [793, 163] width 21 height 21
type textarea "x"
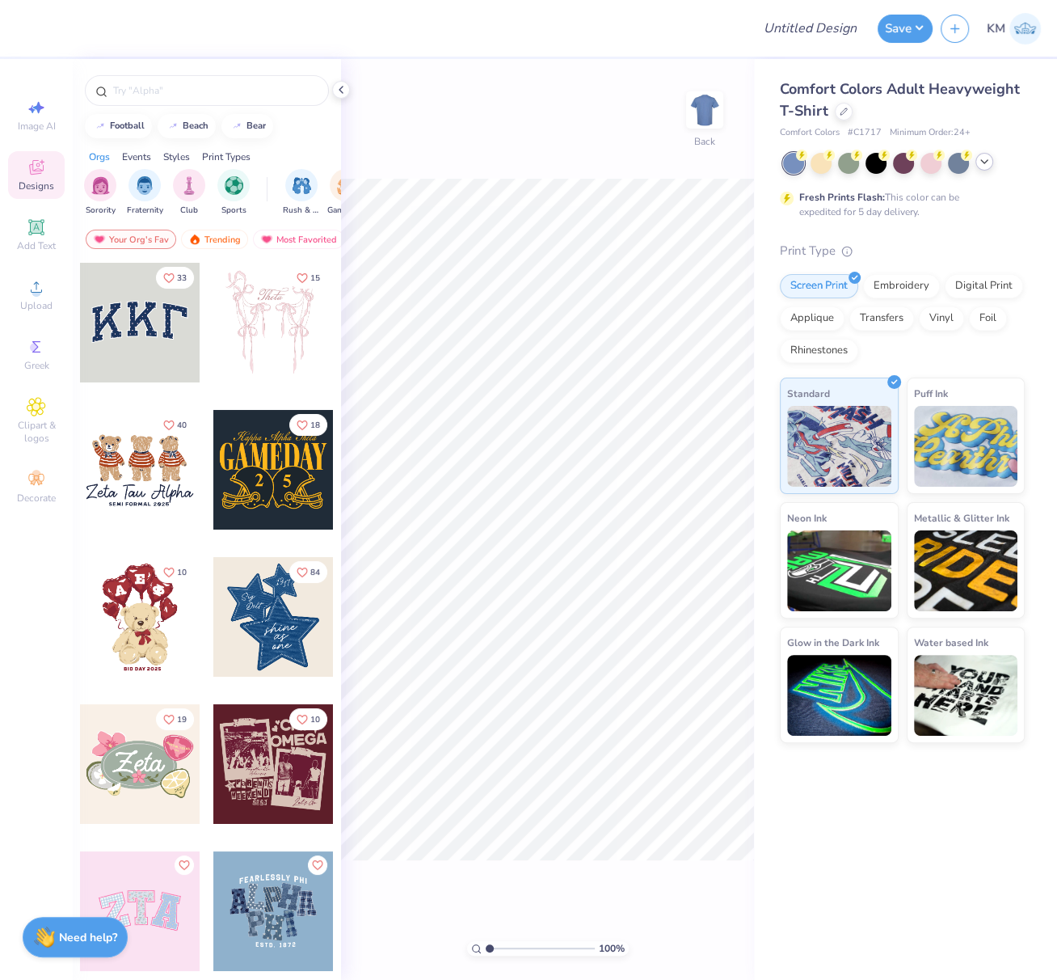
click at [985, 163] on icon at bounding box center [984, 161] width 13 height 13
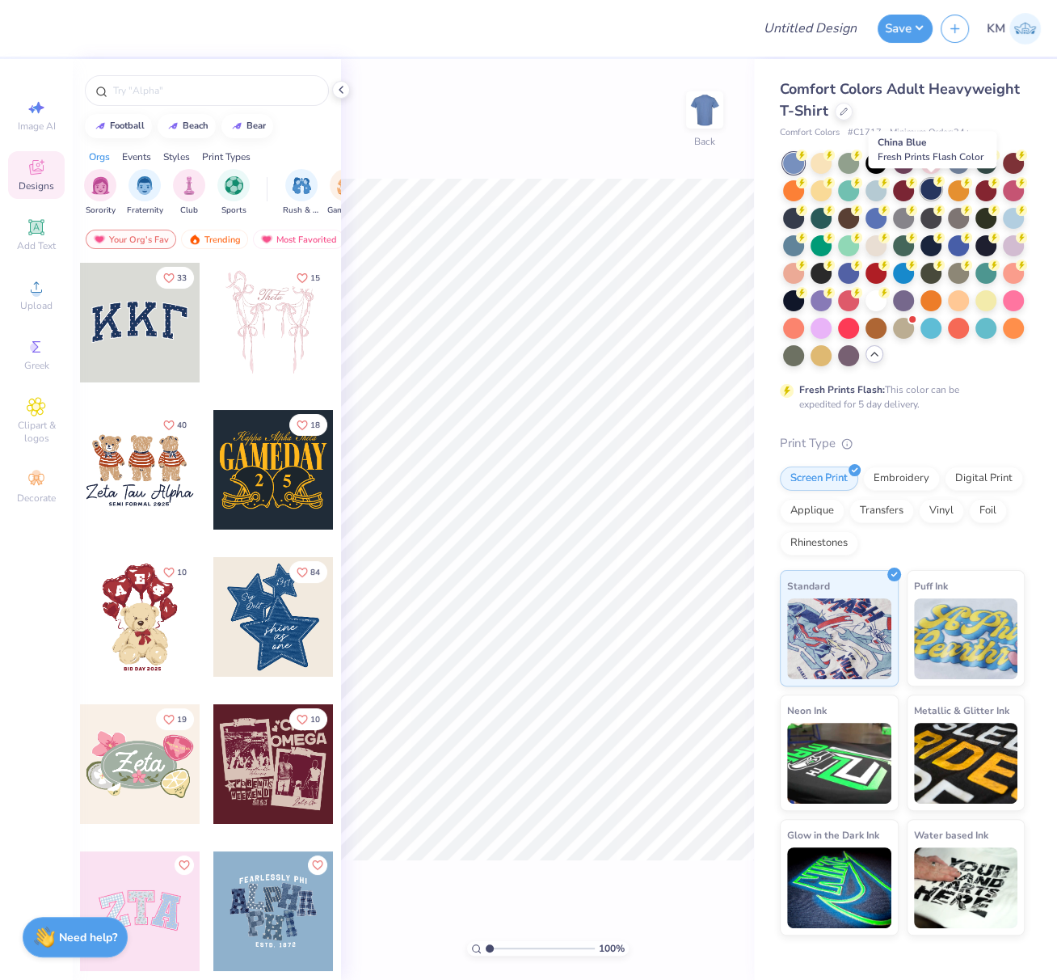
click at [933, 191] on div at bounding box center [931, 189] width 21 height 21
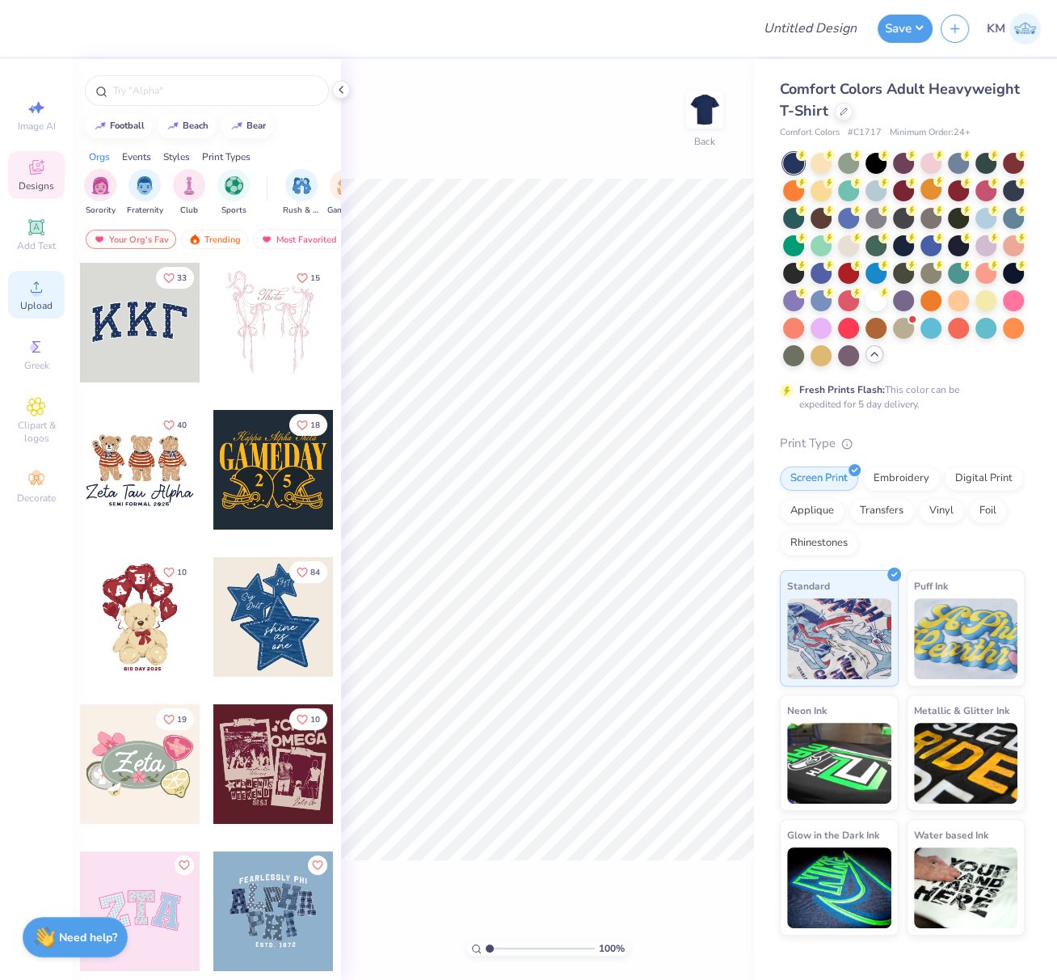
click at [40, 296] on icon at bounding box center [36, 286] width 19 height 19
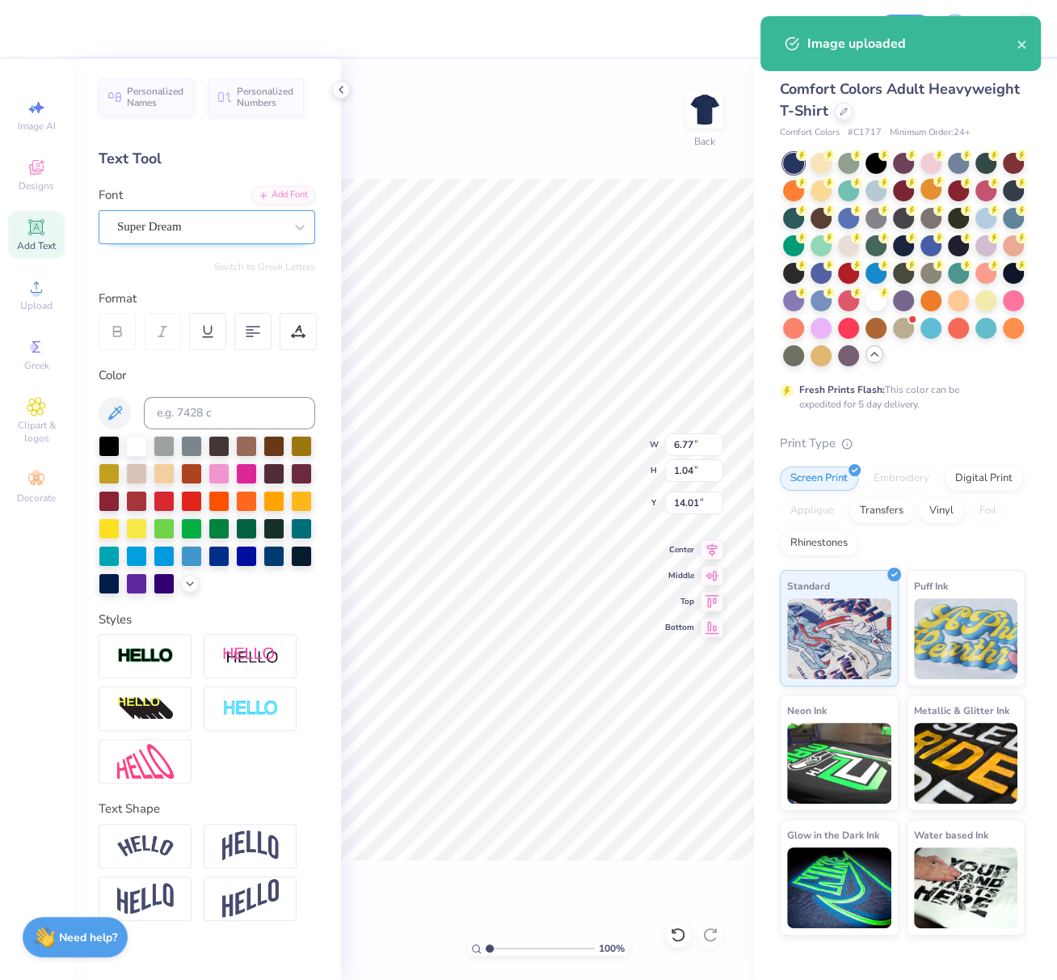
click at [162, 237] on div "Super Dream" at bounding box center [201, 226] width 170 height 25
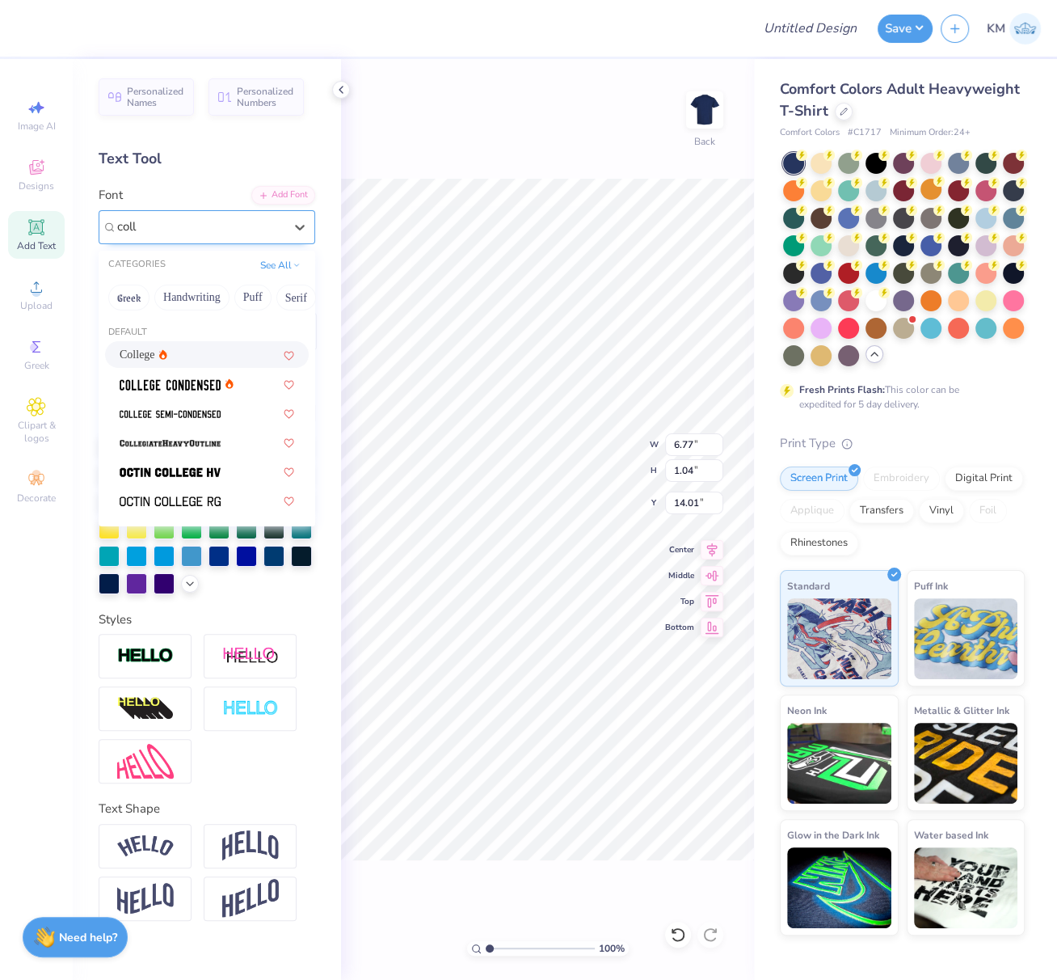
click at [193, 352] on div "College" at bounding box center [207, 354] width 175 height 17
type input "coll"
type input "6.09"
type input "0.99"
type input "14.13"
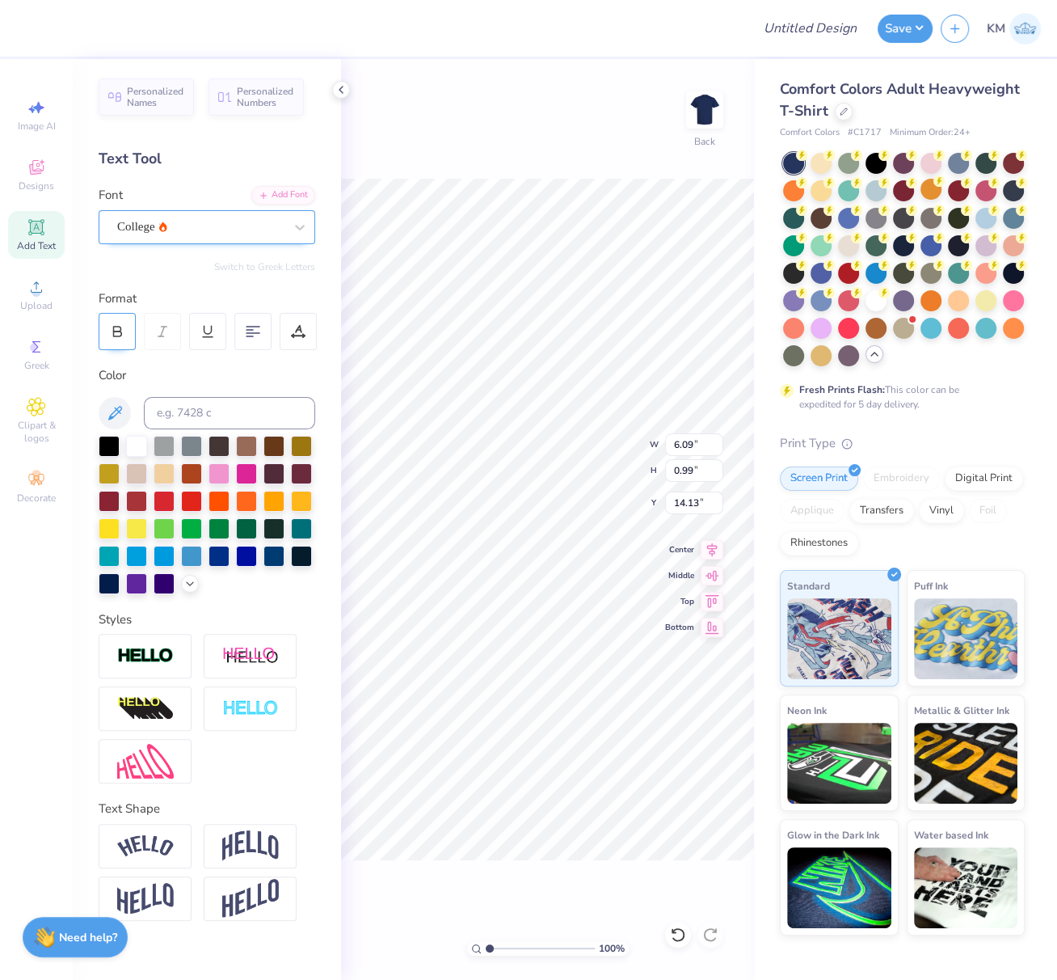
click at [120, 322] on div at bounding box center [117, 331] width 37 height 37
click at [259, 705] on img at bounding box center [250, 708] width 57 height 19
type input "6.36"
type input "1.01"
type input "14.12"
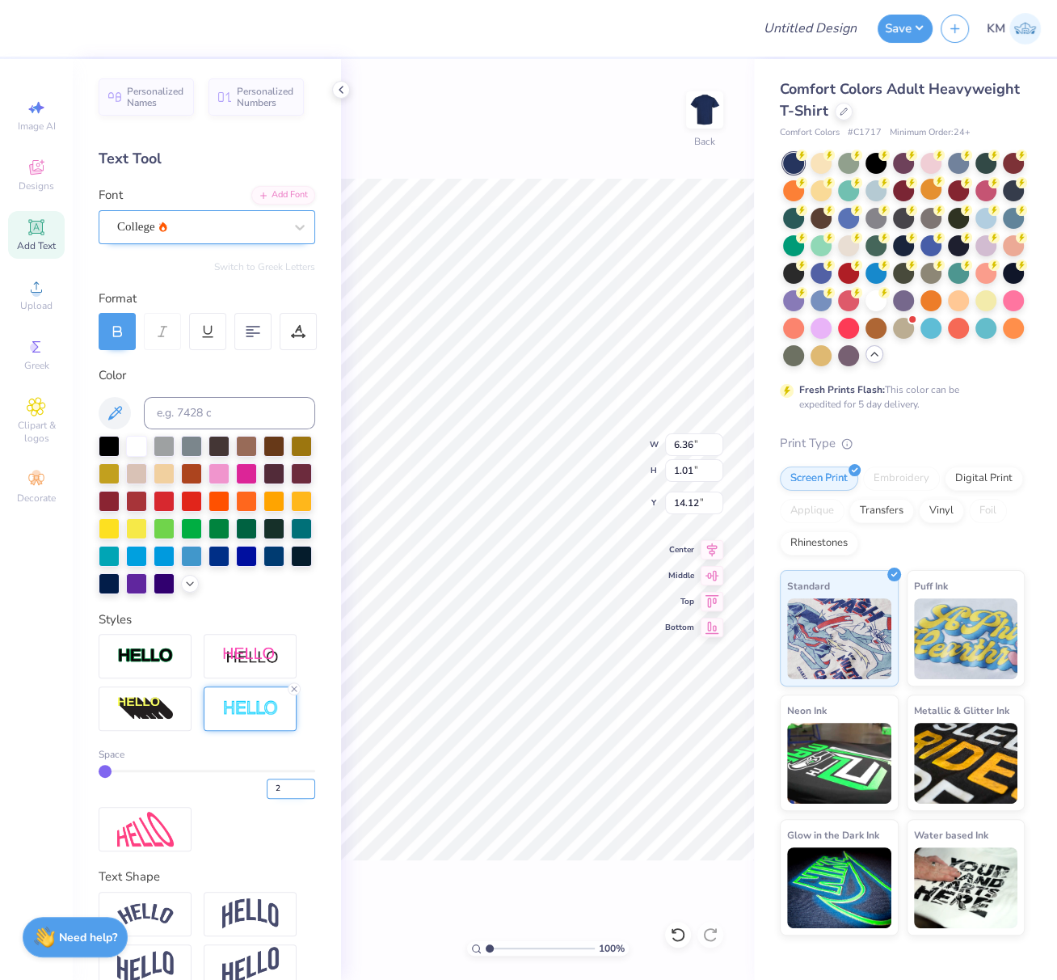
type input "2"
click at [297, 799] on input "2" at bounding box center [291, 788] width 48 height 20
type input "2"
click at [209, 799] on div "2" at bounding box center [207, 783] width 217 height 29
type input "6.38"
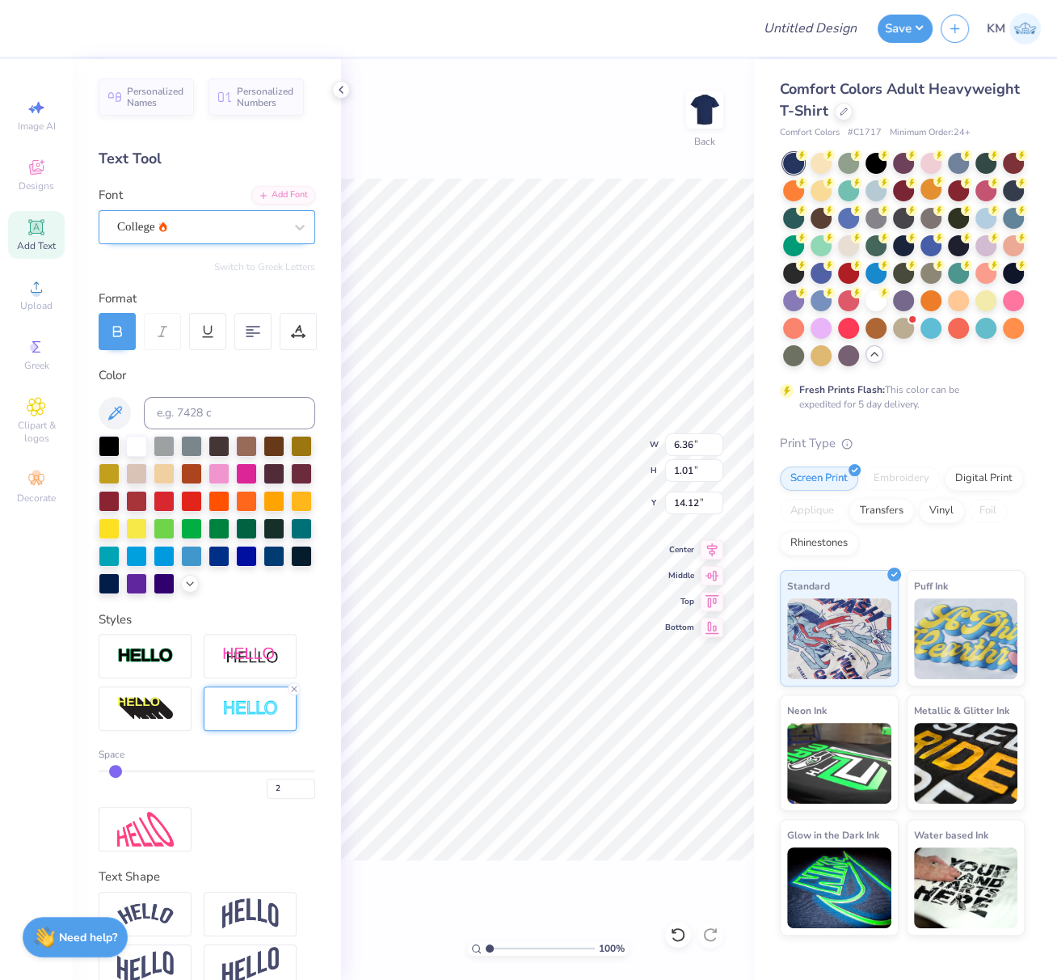
type input "1.03"
type input "14.11"
click at [710, 546] on icon at bounding box center [712, 546] width 23 height 19
type input "14.17"
type input "3.70"
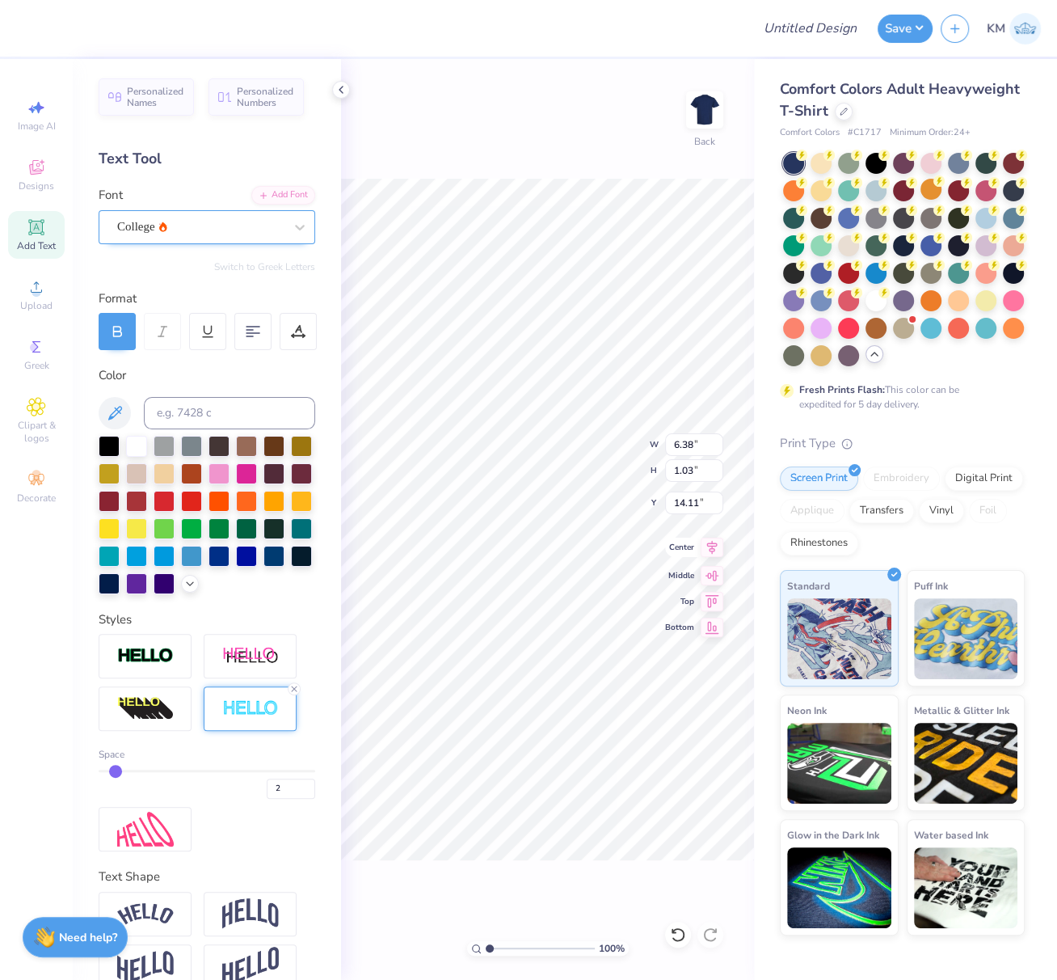
type input "9.96"
click at [715, 547] on icon at bounding box center [712, 546] width 23 height 19
drag, startPoint x: 687, startPoint y: 446, endPoint x: 705, endPoint y: 444, distance: 17.9
click at [703, 444] on input "14.17" at bounding box center [694, 444] width 58 height 23
type input "10.00"
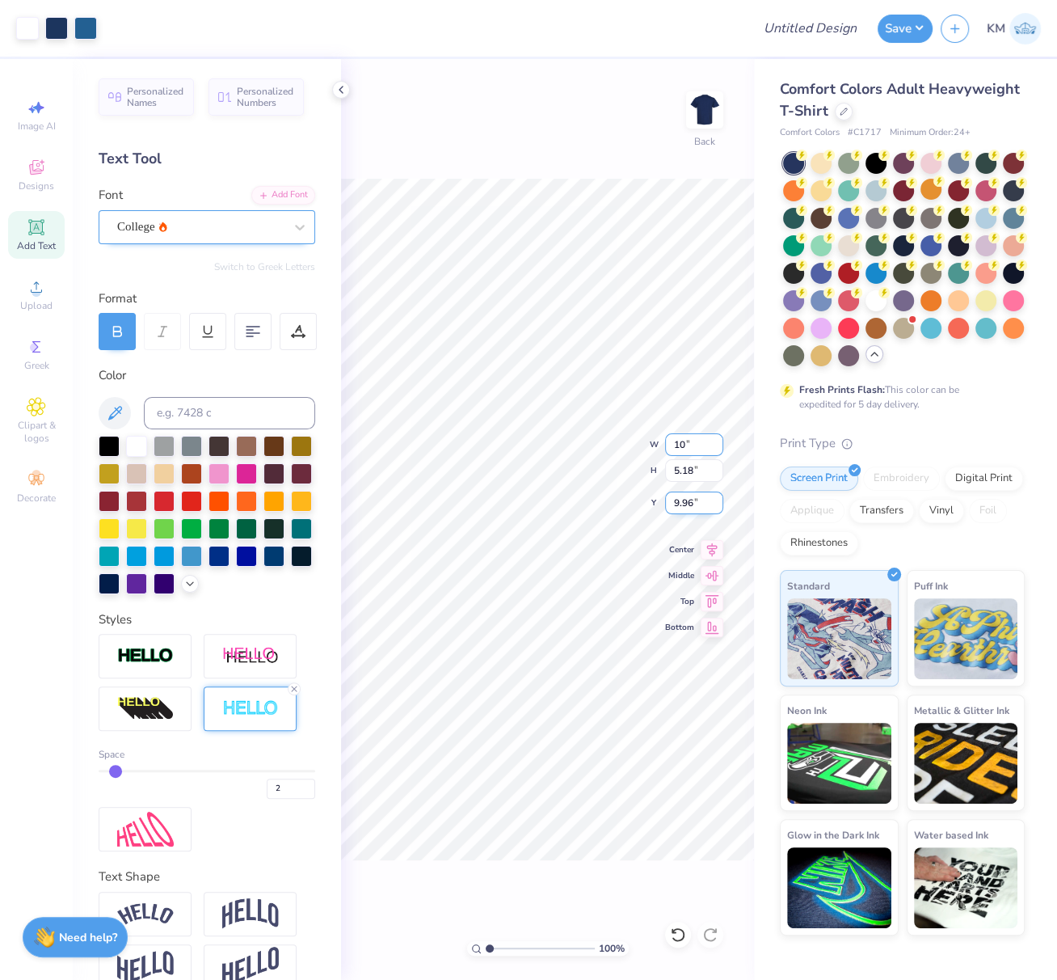
type input "3.65"
drag, startPoint x: 698, startPoint y: 505, endPoint x: 664, endPoint y: 508, distance: 33.2
click at [665, 508] on input "10.72" at bounding box center [694, 502] width 58 height 23
type input "3.00"
drag, startPoint x: 818, startPoint y: 29, endPoint x: 824, endPoint y: 35, distance: 8.6
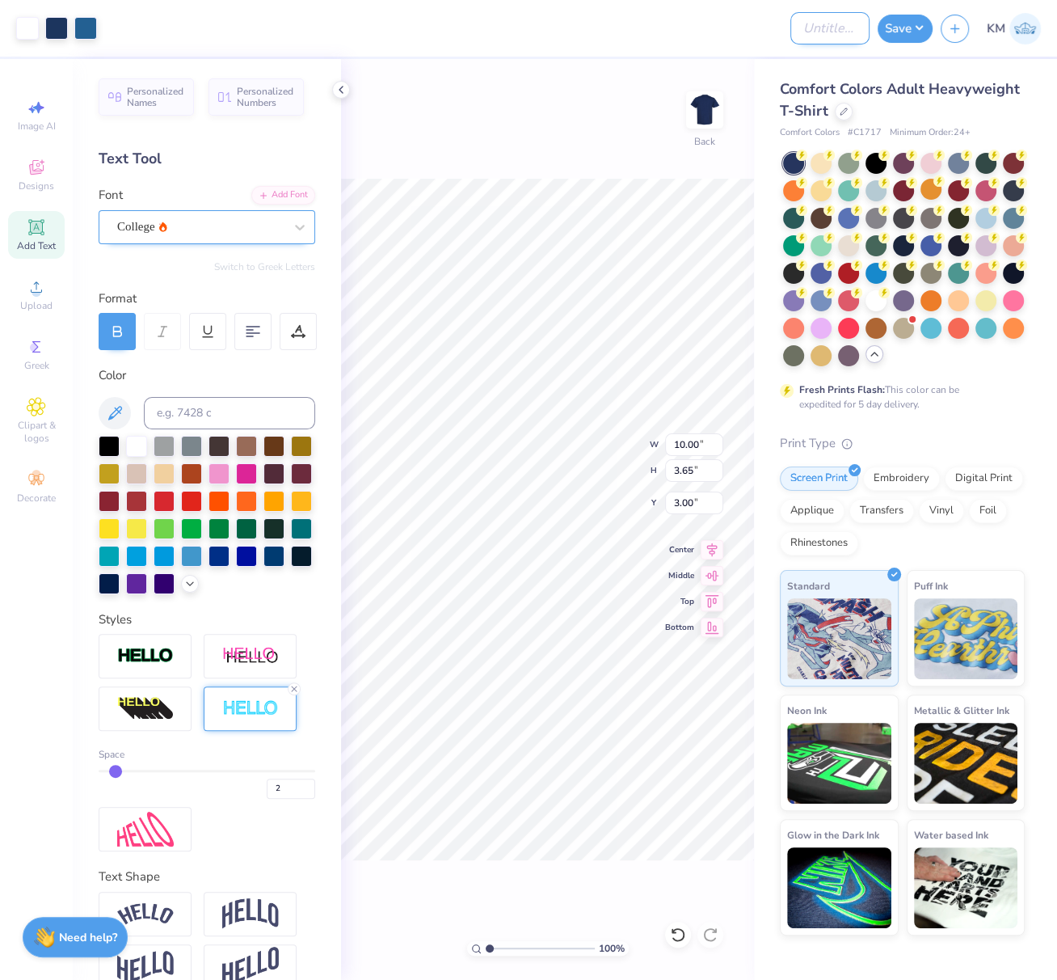
click at [818, 29] on input "Design Title" at bounding box center [829, 28] width 79 height 32
paste input "FPS239782"
type input "FPS239782"
click at [910, 31] on button "Save" at bounding box center [905, 26] width 55 height 28
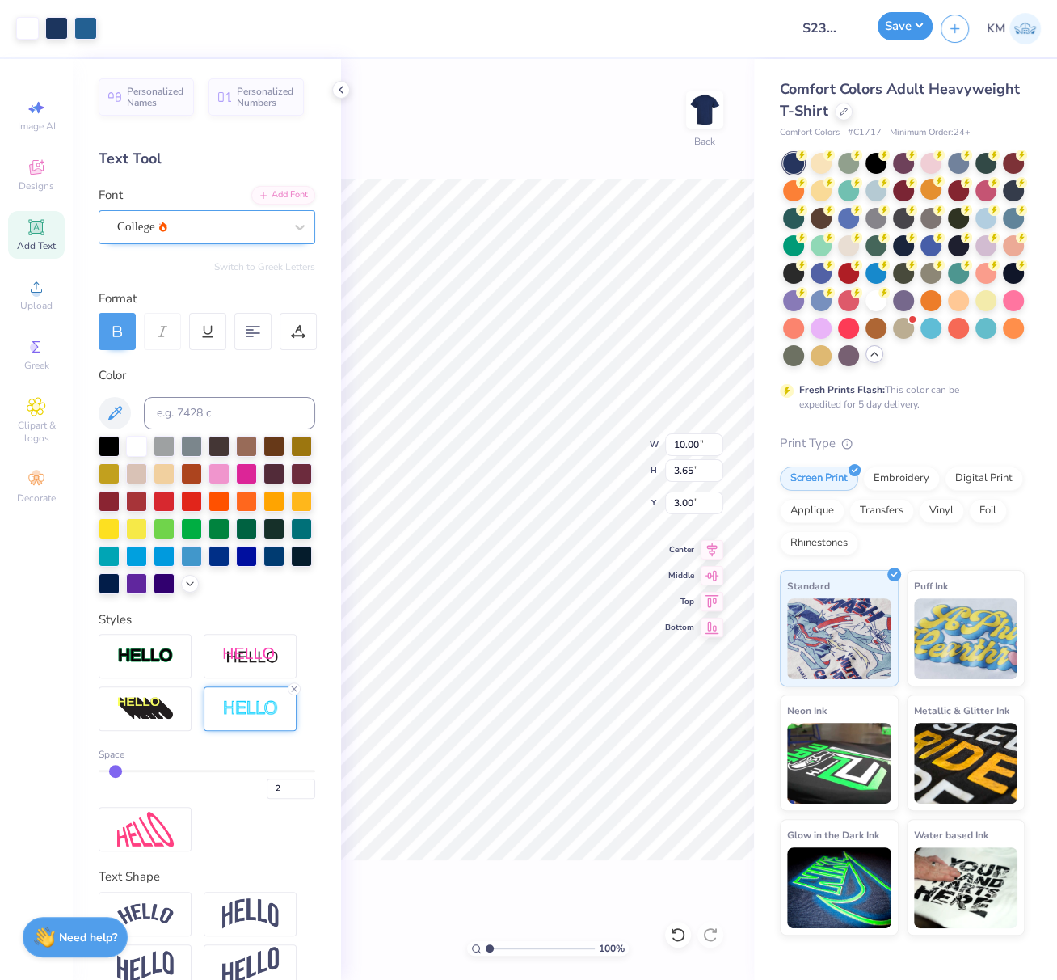
scroll to position [0, 0]
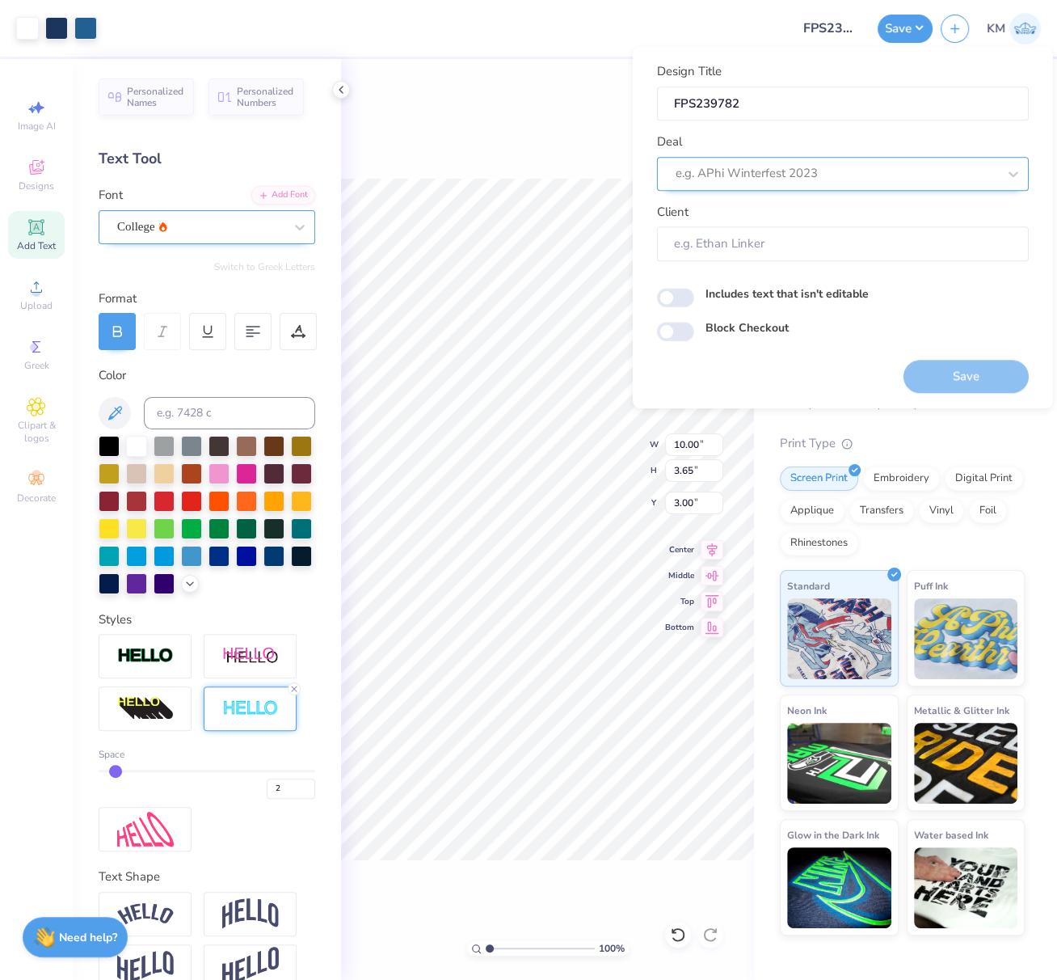
click at [751, 163] on div at bounding box center [837, 173] width 322 height 22
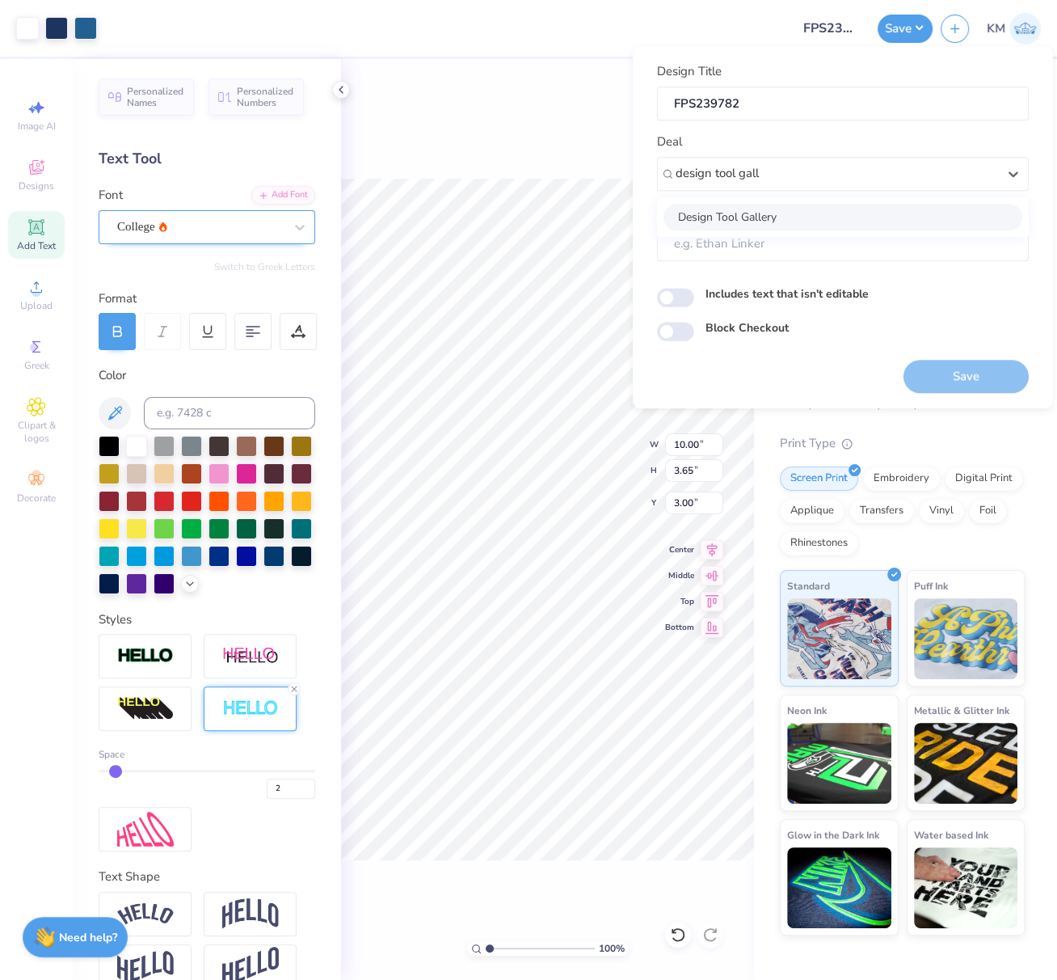
click at [807, 215] on div "Design Tool Gallery" at bounding box center [843, 217] width 359 height 27
type input "design tool gall"
type input "Design Tool Gallery User"
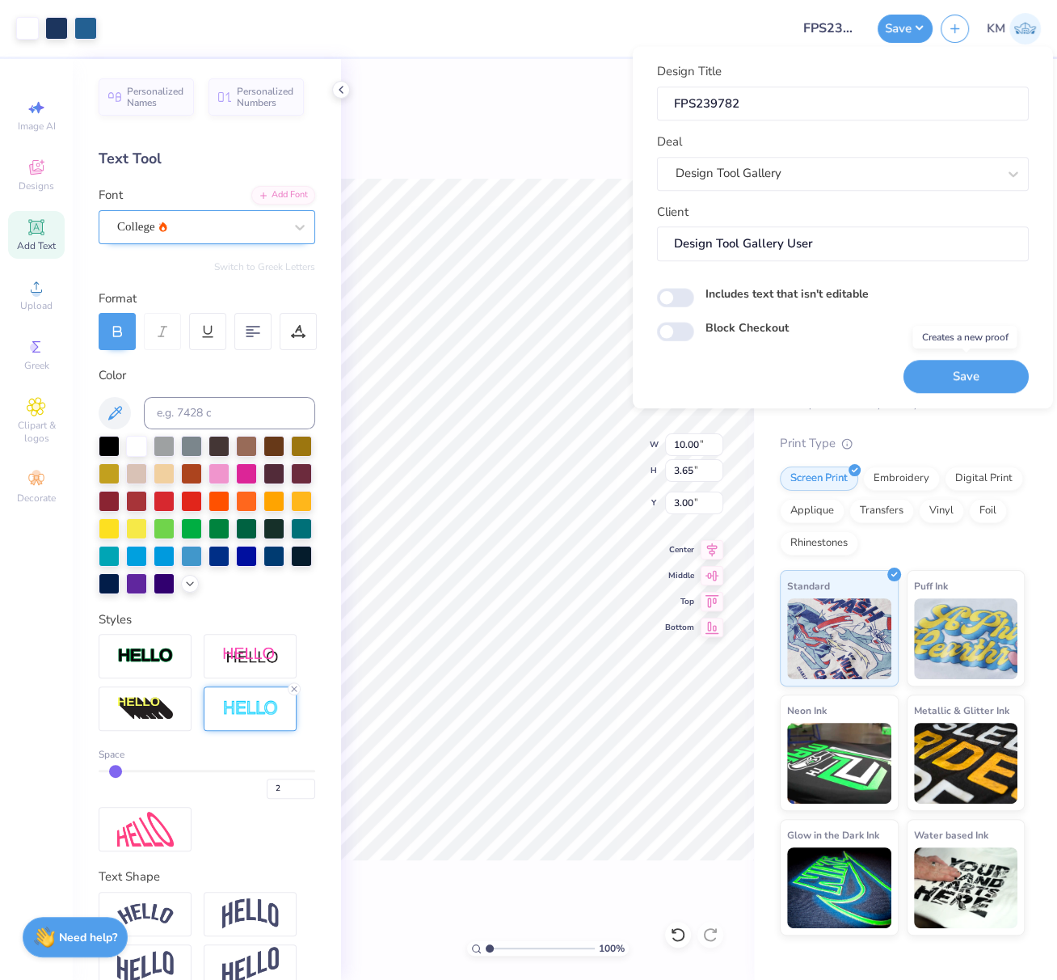
drag, startPoint x: 976, startPoint y: 376, endPoint x: 975, endPoint y: 400, distance: 24.3
click at [977, 377] on button "Save" at bounding box center [966, 376] width 125 height 33
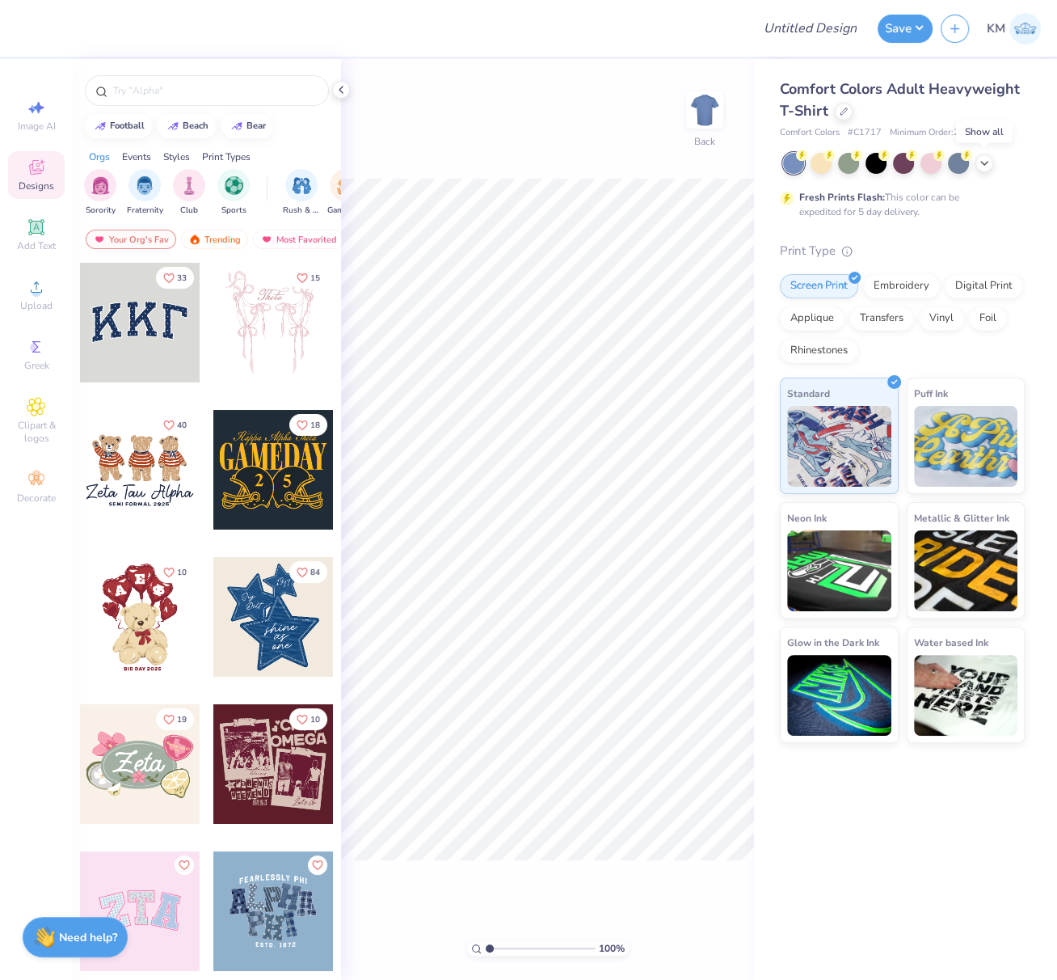
drag, startPoint x: 984, startPoint y: 164, endPoint x: 976, endPoint y: 174, distance: 12.6
click at [982, 165] on icon at bounding box center [984, 163] width 13 height 13
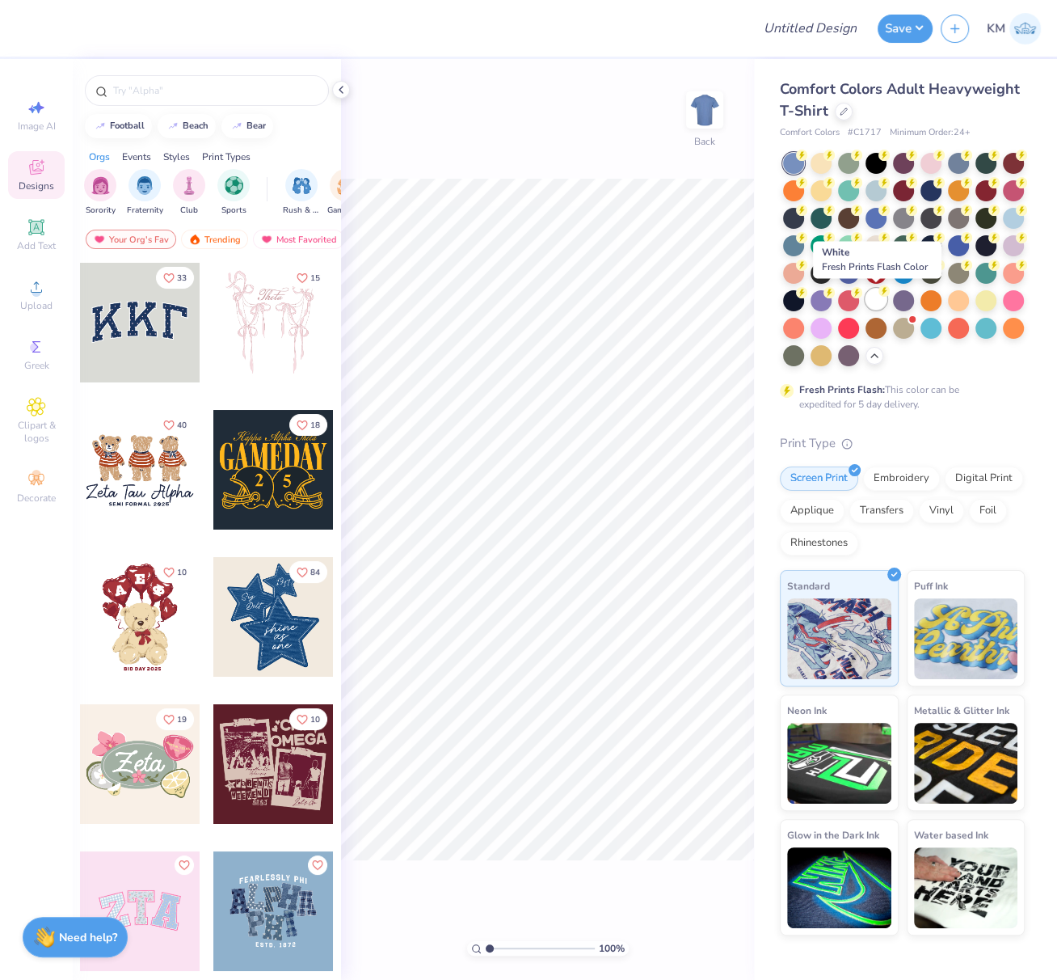
click at [807, 161] on circle at bounding box center [801, 155] width 11 height 11
click at [842, 105] on div at bounding box center [844, 110] width 18 height 18
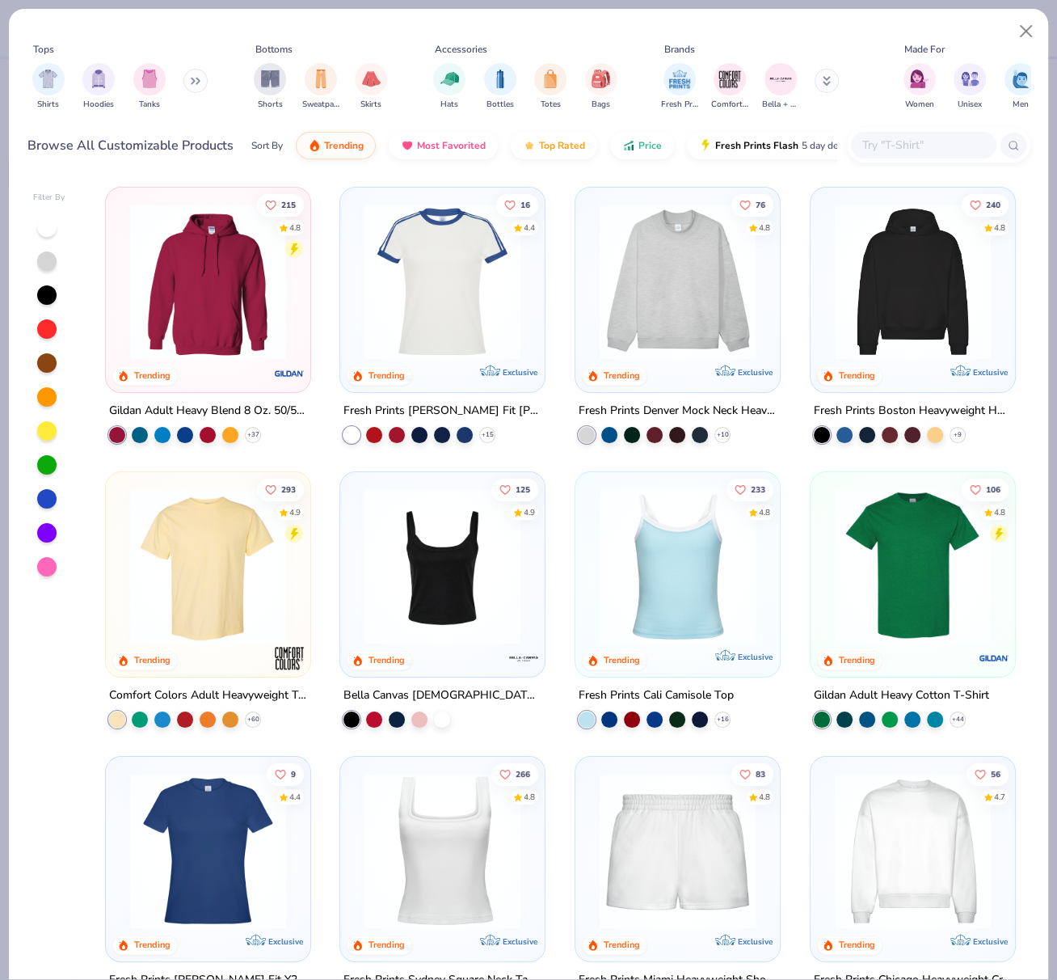
click at [257, 534] on div "293 4.9" at bounding box center [280, 510] width 47 height 65
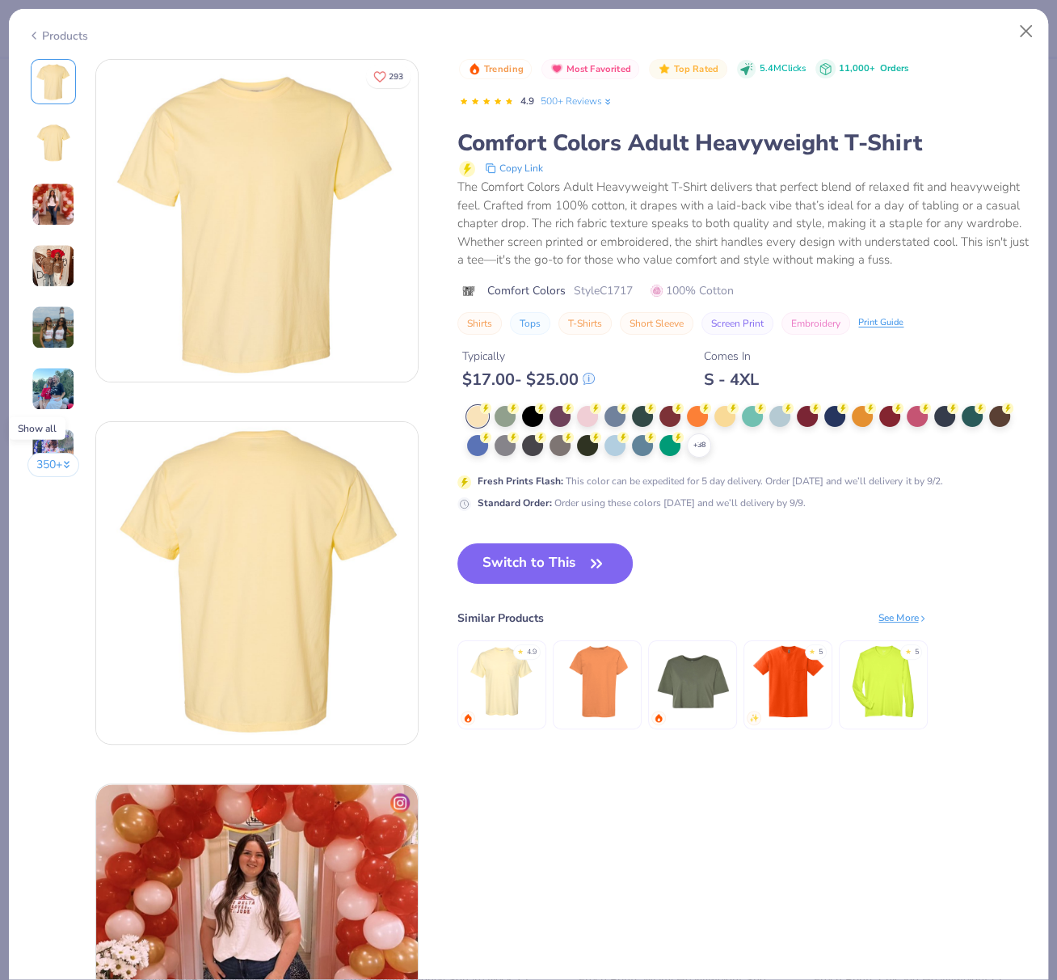
drag, startPoint x: 704, startPoint y: 462, endPoint x: 714, endPoint y: 473, distance: 14.9
click at [0, 0] on icon at bounding box center [0, 0] width 0 height 0
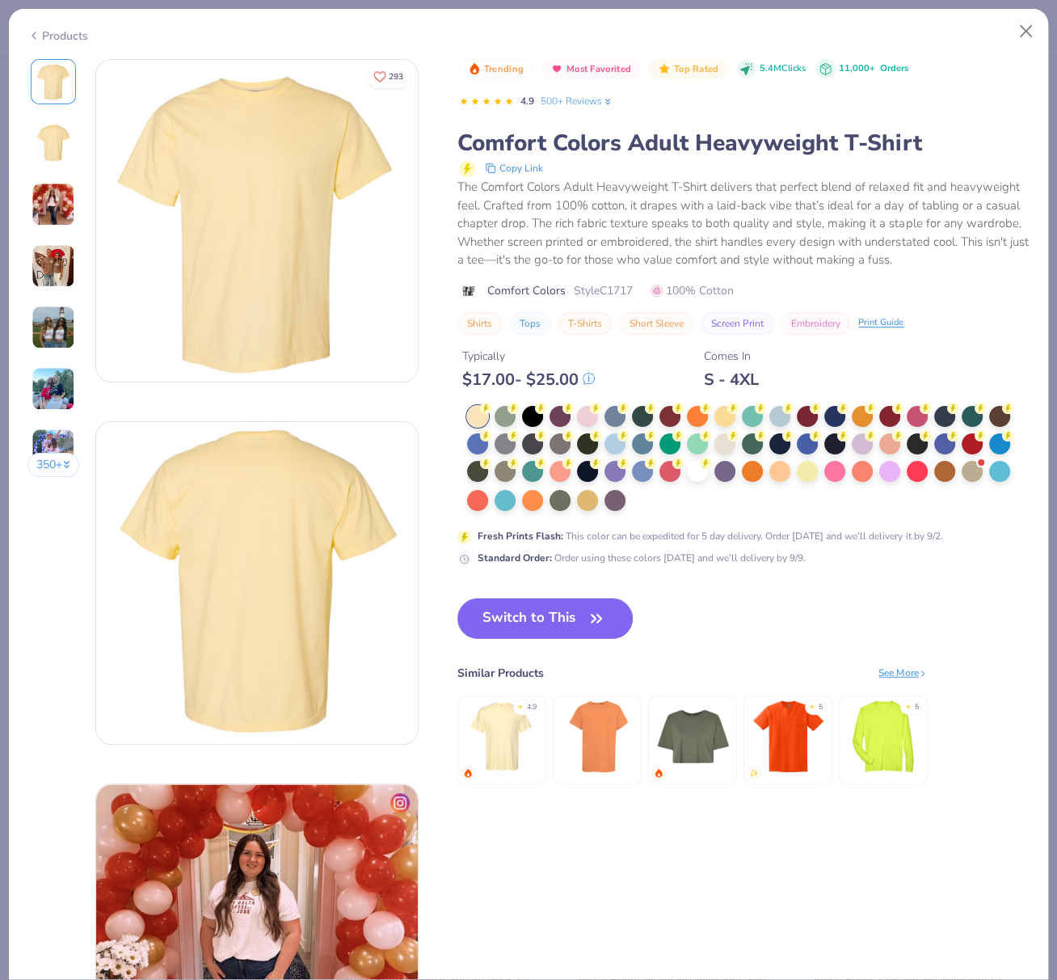
click at [648, 512] on div at bounding box center [748, 459] width 563 height 107
click at [491, 414] on circle at bounding box center [485, 407] width 11 height 11
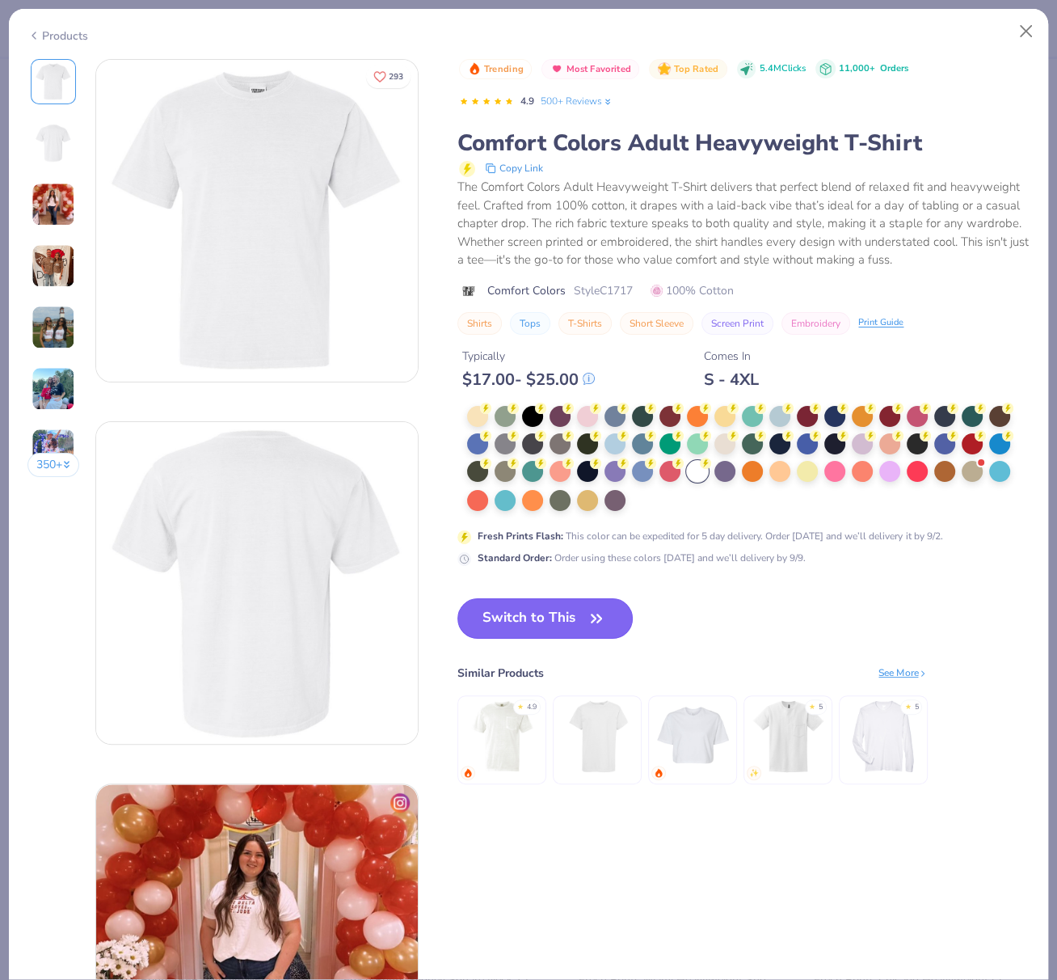
drag, startPoint x: 515, startPoint y: 630, endPoint x: 614, endPoint y: 365, distance: 283.1
click at [515, 630] on button "Switch to This" at bounding box center [544, 618] width 175 height 40
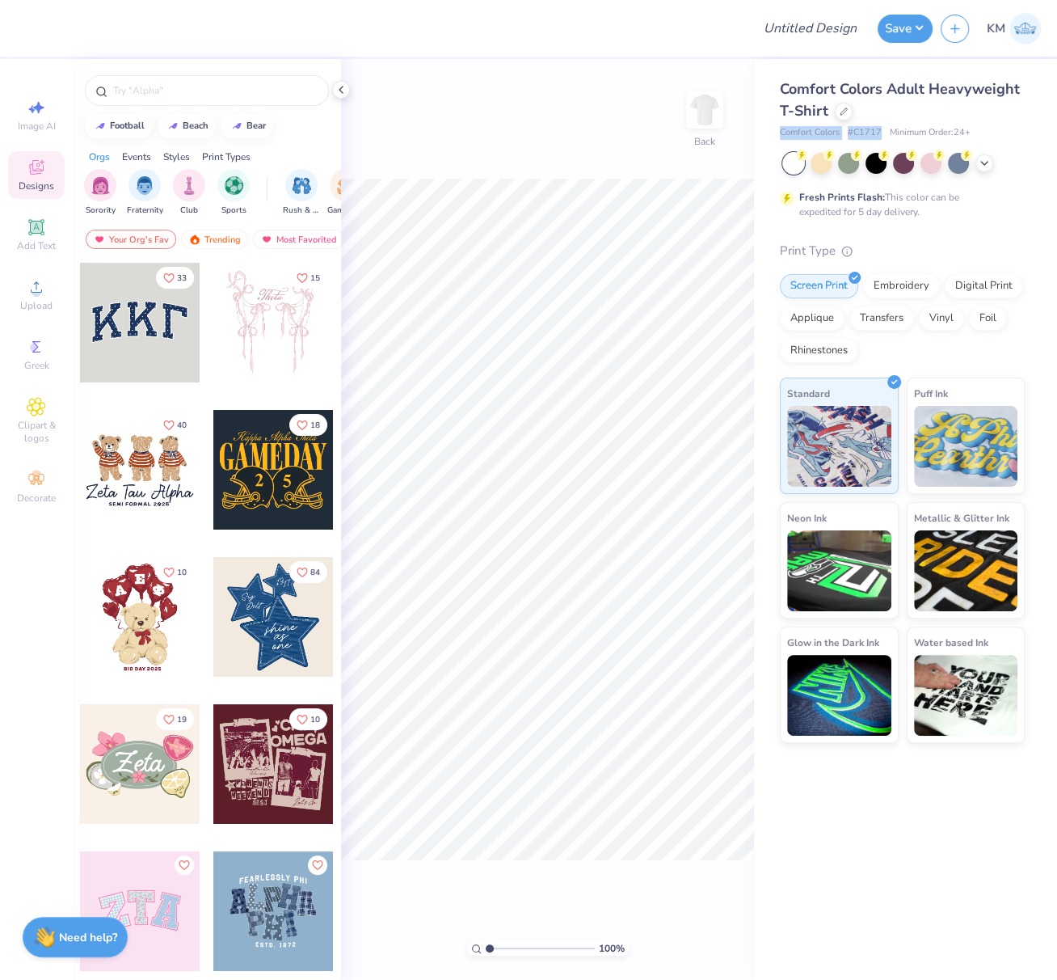
drag, startPoint x: 779, startPoint y: 133, endPoint x: 996, endPoint y: 153, distance: 217.5
click at [882, 132] on div "Comfort Colors Adult Heavyweight T-Shirt Comfort Colors # C1717 Minimum Order: …" at bounding box center [905, 401] width 303 height 684
copy div "Comfort Colors # C1717"
